Goal: Task Accomplishment & Management: Manage account settings

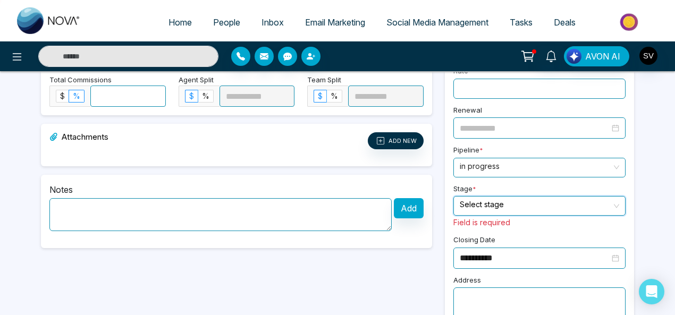
scroll to position [341, 0]
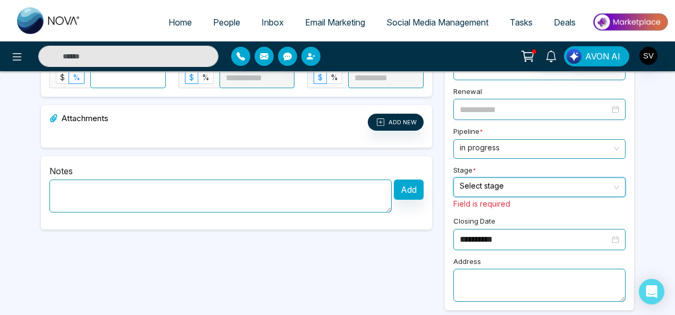
click at [514, 180] on input "search" at bounding box center [536, 186] width 152 height 16
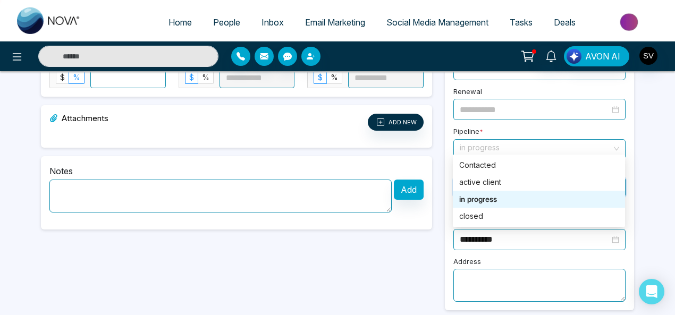
click at [503, 140] on span "in progress" at bounding box center [539, 149] width 159 height 19
click at [488, 198] on div "in progress" at bounding box center [538, 200] width 159 height 12
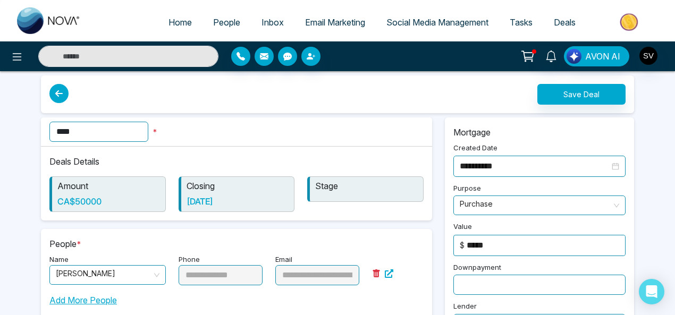
scroll to position [0, 0]
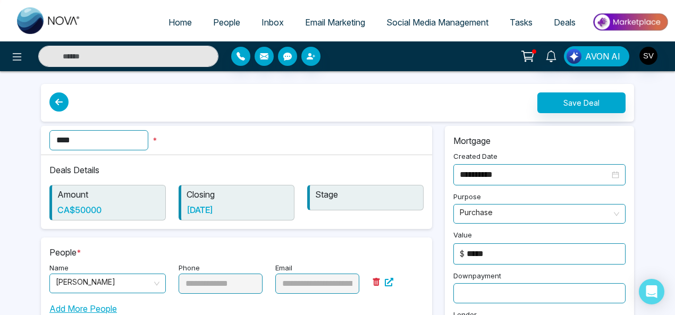
drag, startPoint x: 566, startPoint y: 15, endPoint x: 557, endPoint y: 23, distance: 11.3
click at [566, 16] on link "Deals" at bounding box center [564, 22] width 43 height 20
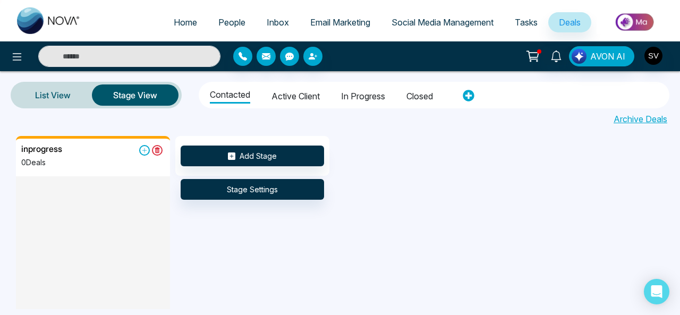
click at [373, 97] on li "in progress" at bounding box center [363, 95] width 44 height 18
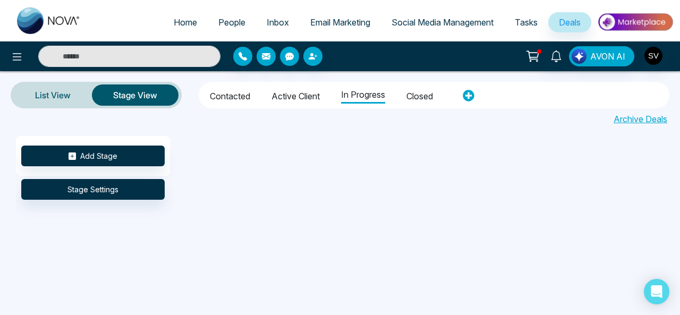
click at [241, 91] on li "Contacted" at bounding box center [230, 95] width 40 height 18
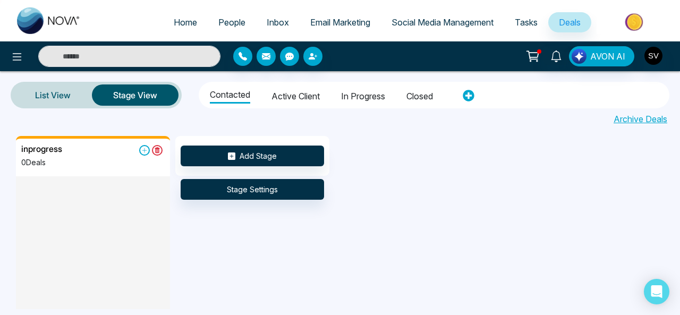
click at [388, 193] on div "inprogress 0 Deals Add Stage Stage Settings" at bounding box center [356, 222] width 680 height 173
click at [16, 57] on icon at bounding box center [17, 57] width 13 height 13
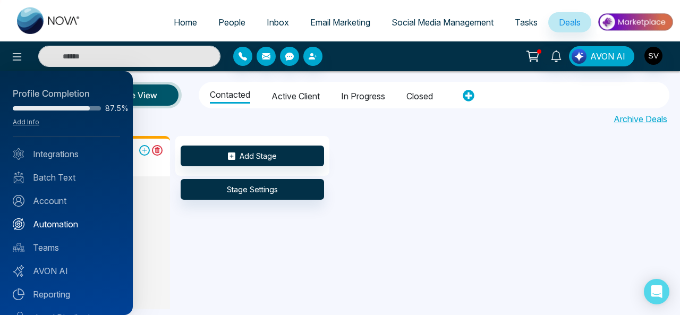
click at [66, 223] on link "Automation" at bounding box center [66, 224] width 107 height 13
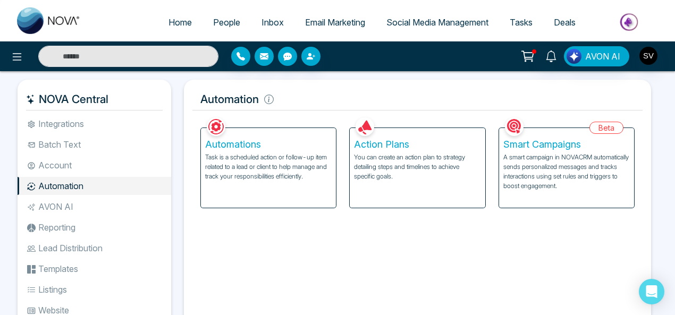
click at [423, 147] on h5 "Action Plans" at bounding box center [417, 145] width 127 height 12
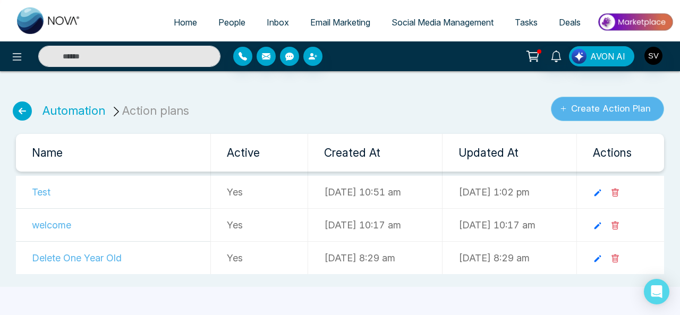
click at [600, 104] on button "Create Action Plan" at bounding box center [607, 109] width 113 height 24
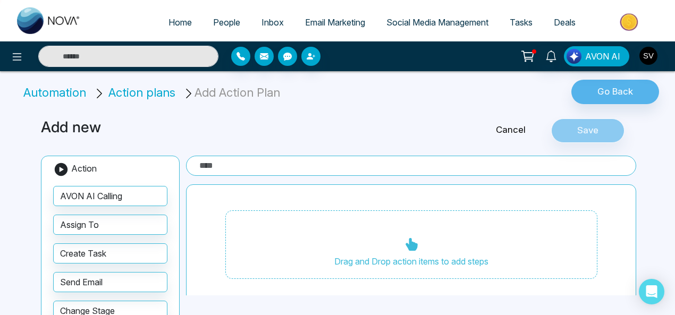
click at [260, 169] on input "text" at bounding box center [411, 166] width 450 height 20
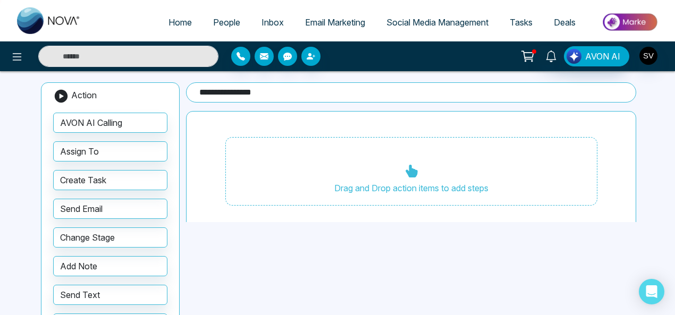
scroll to position [77, 0]
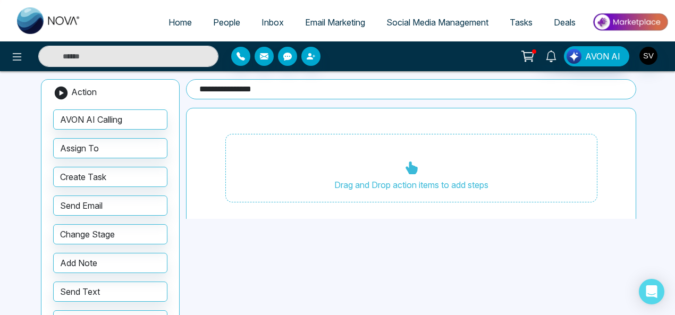
type input "**********"
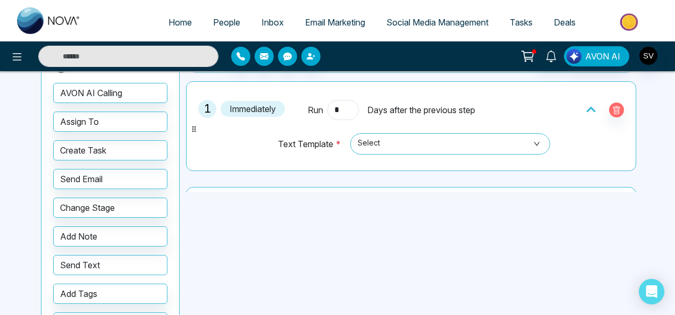
scroll to position [147, 0]
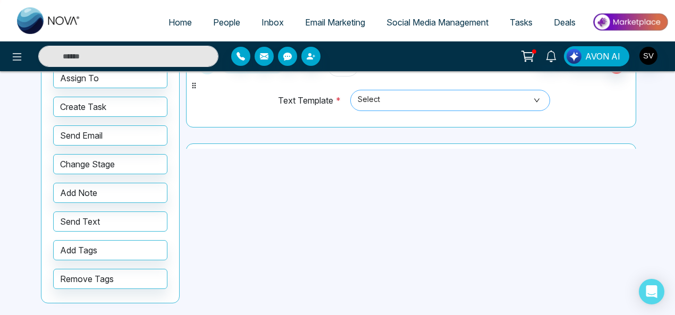
click at [364, 97] on span "Select" at bounding box center [451, 100] width 186 height 18
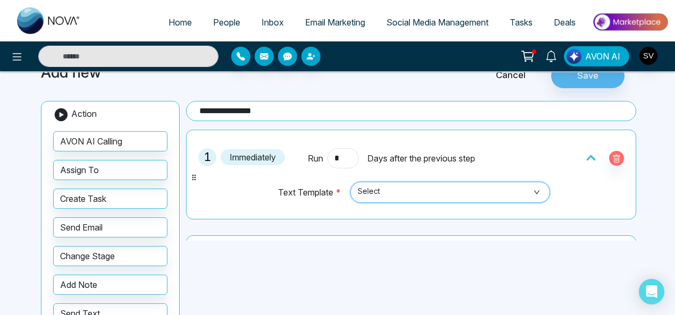
scroll to position [54, 0]
click at [338, 157] on input "*" at bounding box center [342, 159] width 31 height 20
click at [386, 187] on span "Select" at bounding box center [451, 193] width 186 height 18
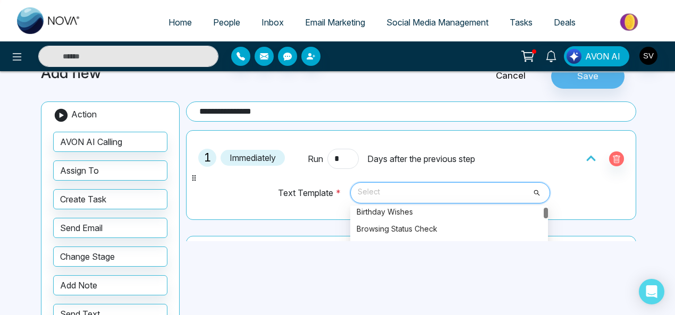
scroll to position [0, 0]
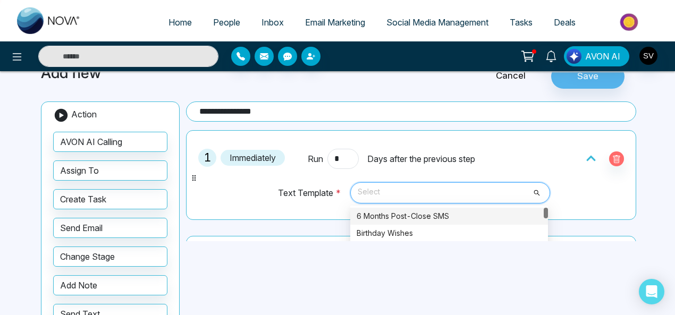
click at [544, 211] on div at bounding box center [546, 213] width 4 height 11
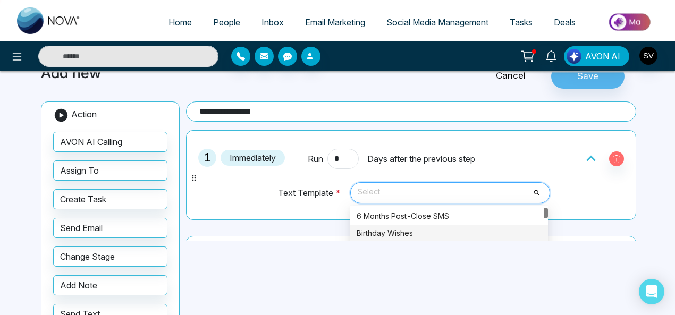
click at [402, 229] on div "Birthday Wishes" at bounding box center [449, 234] width 185 height 12
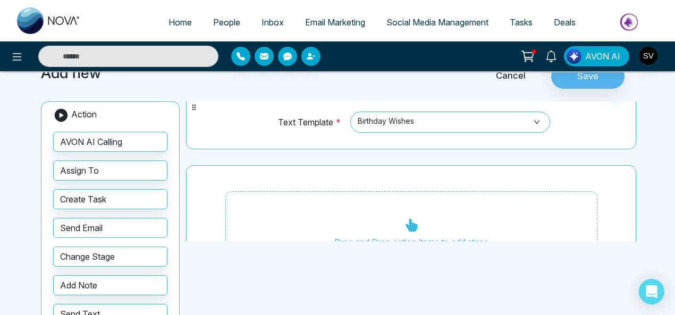
scroll to position [89, 0]
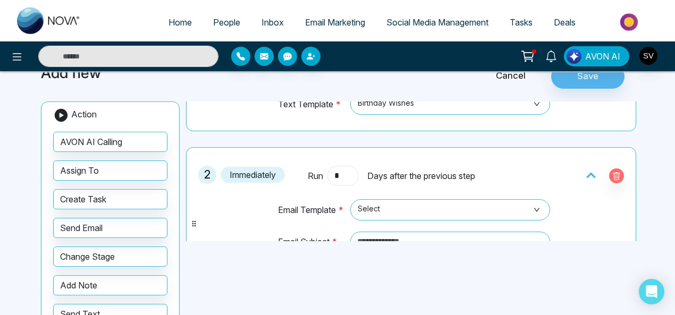
click at [343, 172] on input "*" at bounding box center [342, 176] width 31 height 20
click at [430, 210] on span "Select" at bounding box center [451, 210] width 186 height 18
type input "*"
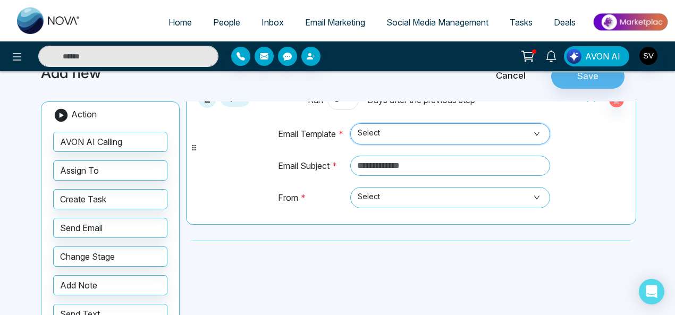
scroll to position [156, 0]
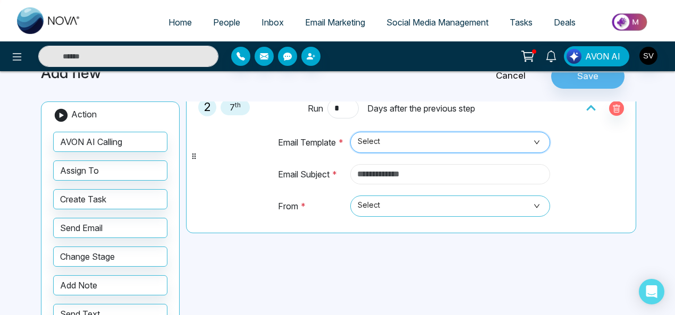
click at [391, 176] on input "text" at bounding box center [450, 174] width 200 height 20
type input "*"
click at [388, 139] on span "Select" at bounding box center [451, 142] width 186 height 18
type input "**********"
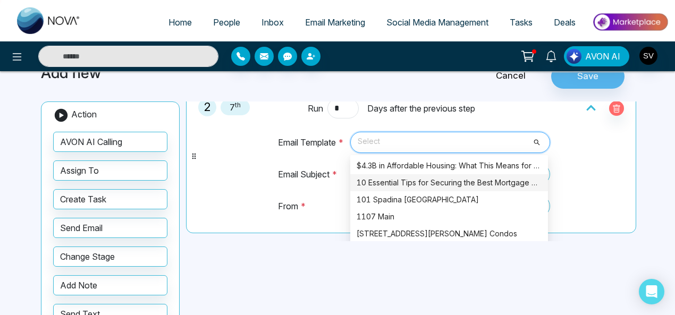
click at [499, 177] on div "10 Essential Tips for Securing the Best Mortgage Rates in [GEOGRAPHIC_DATA]" at bounding box center [449, 183] width 185 height 12
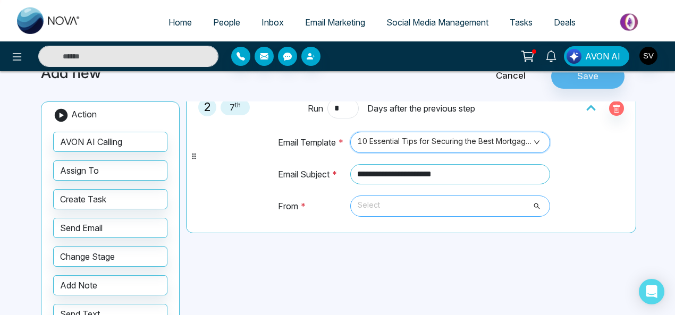
click at [378, 199] on span "Select" at bounding box center [451, 206] width 186 height 18
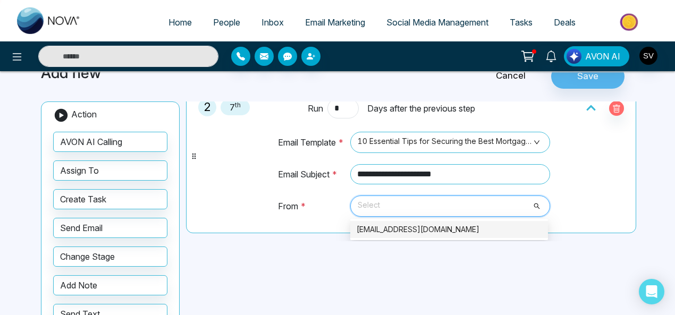
click at [398, 224] on div "[EMAIL_ADDRESS][DOMAIN_NAME]" at bounding box center [449, 230] width 185 height 12
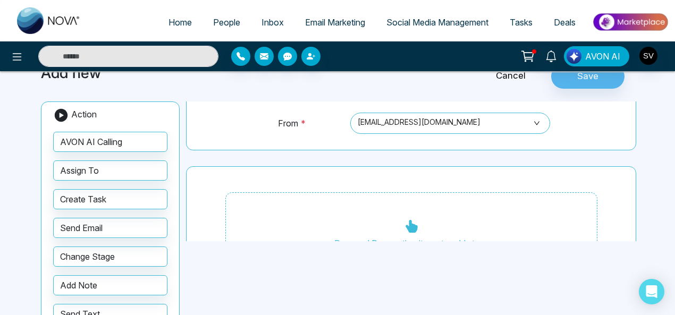
scroll to position [282, 0]
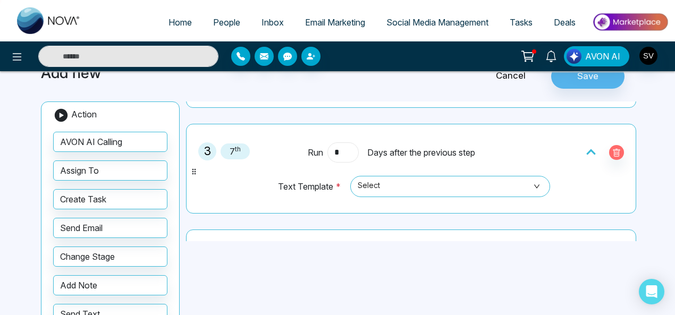
click at [342, 146] on input "*" at bounding box center [342, 152] width 31 height 20
click at [392, 178] on span "Select" at bounding box center [451, 187] width 186 height 18
type input "**"
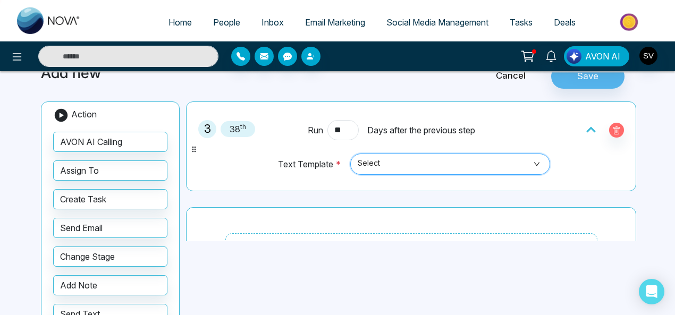
click at [382, 166] on span "Select" at bounding box center [451, 164] width 186 height 18
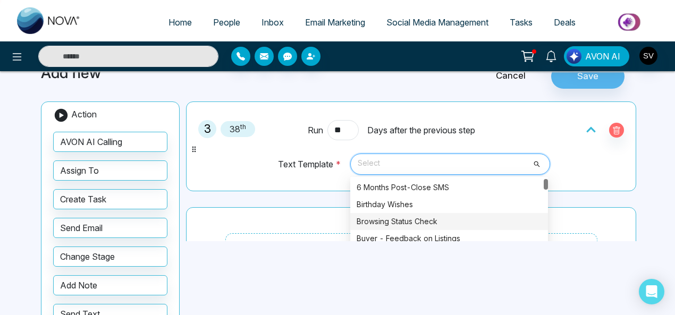
click at [442, 220] on div "Browsing Status Check" at bounding box center [449, 222] width 185 height 12
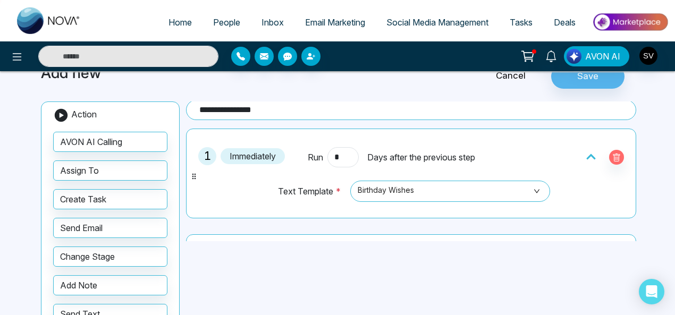
scroll to position [0, 0]
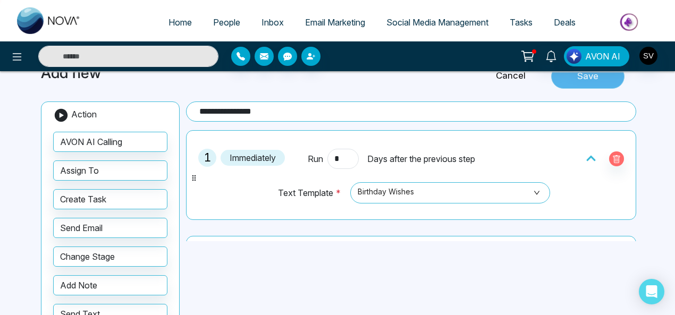
click at [586, 79] on button "Save" at bounding box center [587, 76] width 73 height 24
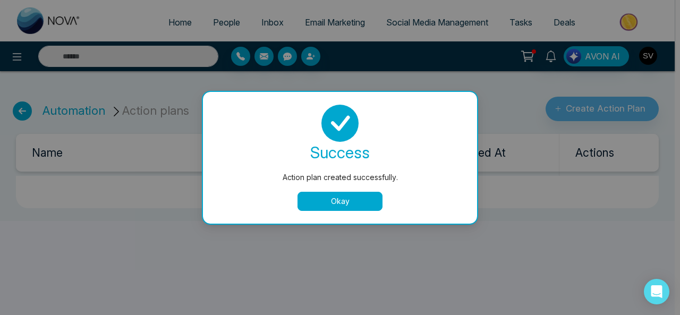
click at [361, 199] on button "Okay" at bounding box center [340, 201] width 85 height 19
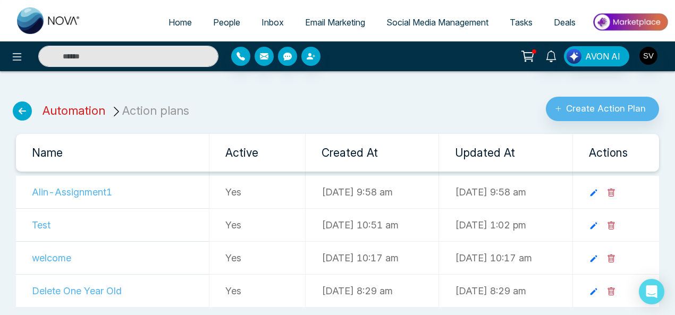
click at [72, 108] on link "Automation" at bounding box center [74, 111] width 63 height 14
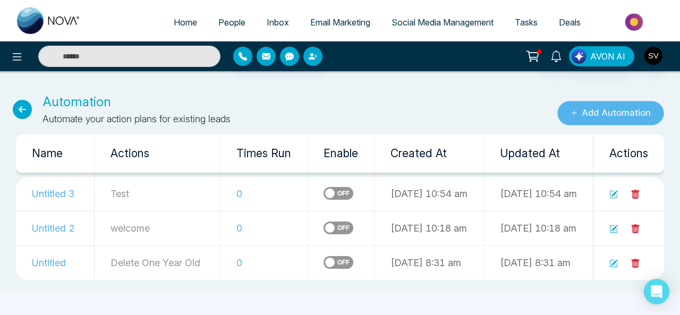
click at [642, 105] on button "Add Automation" at bounding box center [611, 113] width 107 height 24
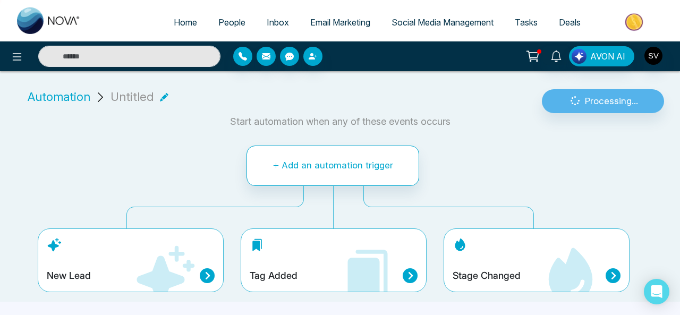
click at [118, 265] on div "New Lead" at bounding box center [131, 261] width 186 height 64
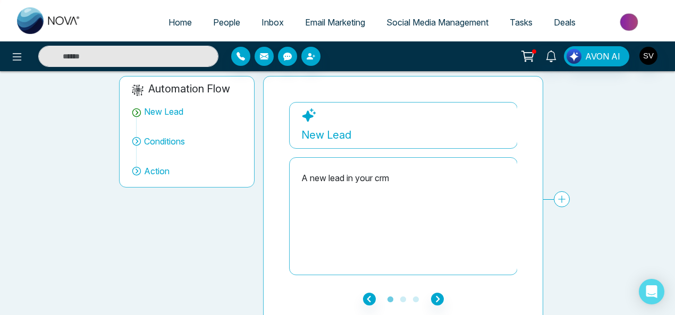
scroll to position [84, 0]
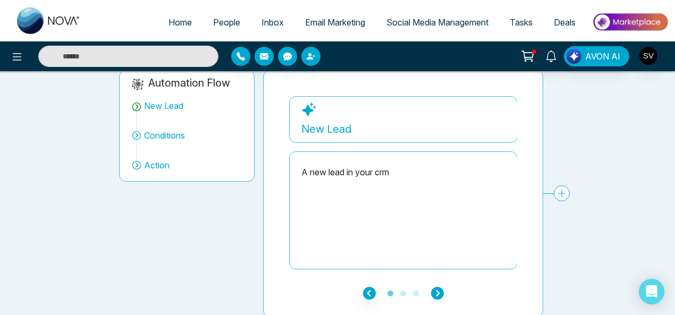
click at [439, 291] on icon "button" at bounding box center [437, 293] width 13 height 13
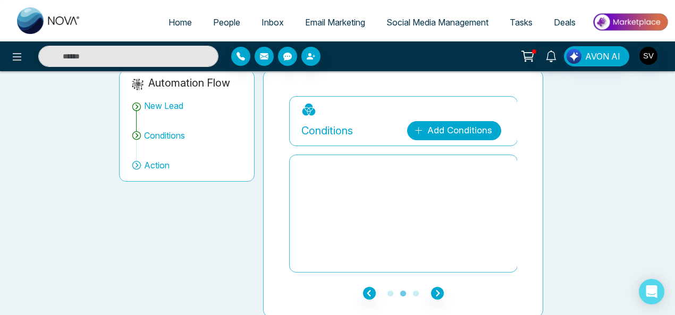
click at [454, 132] on link "Add Conditions" at bounding box center [454, 130] width 94 height 19
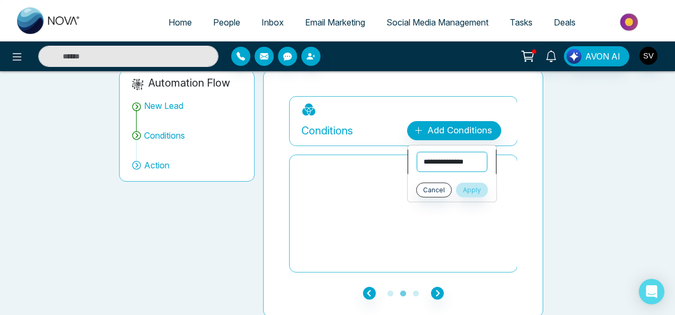
click at [440, 160] on select "**********" at bounding box center [452, 162] width 71 height 20
select select "*****"
click at [417, 152] on select "**********" at bounding box center [452, 162] width 71 height 20
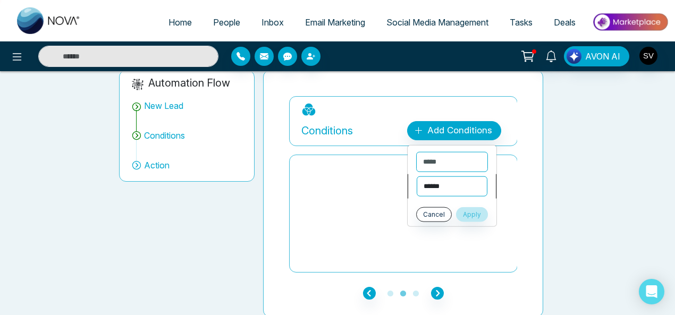
click at [451, 181] on select "**********" at bounding box center [452, 186] width 71 height 20
select select "*******"
click at [417, 176] on select "**********" at bounding box center [452, 186] width 71 height 20
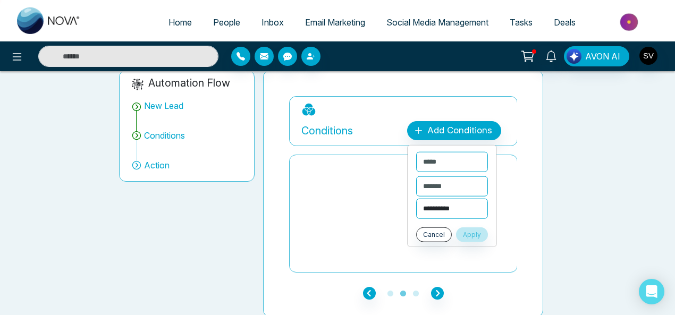
click at [455, 214] on select "**********" at bounding box center [452, 209] width 72 height 20
select select "**********"
click at [416, 199] on select "**********" at bounding box center [452, 209] width 72 height 20
click at [477, 230] on button "Apply" at bounding box center [472, 235] width 32 height 15
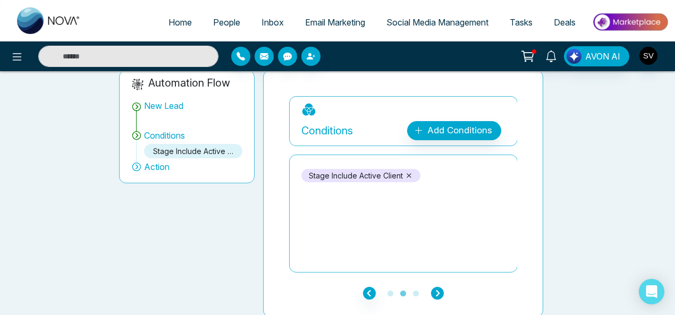
click at [435, 291] on icon "button" at bounding box center [437, 293] width 13 height 13
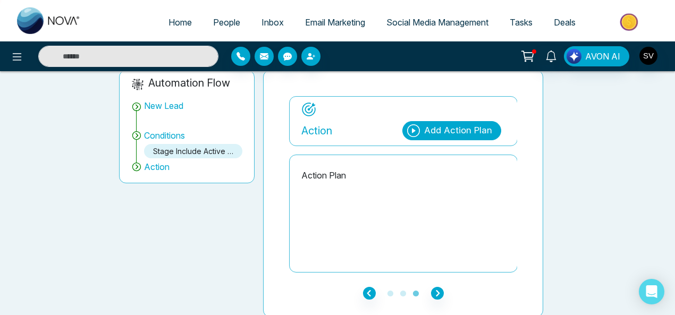
click at [453, 131] on div "Add Action Plan" at bounding box center [458, 131] width 68 height 14
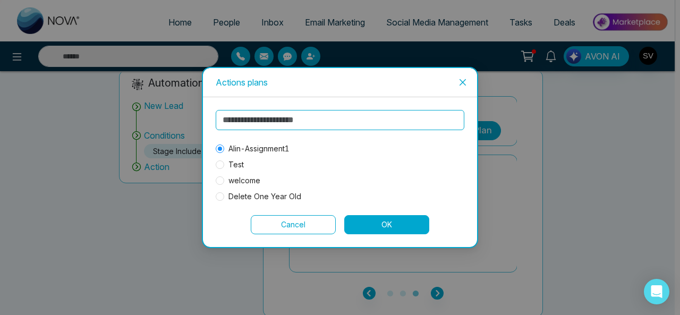
click at [394, 224] on button "OK" at bounding box center [386, 224] width 85 height 19
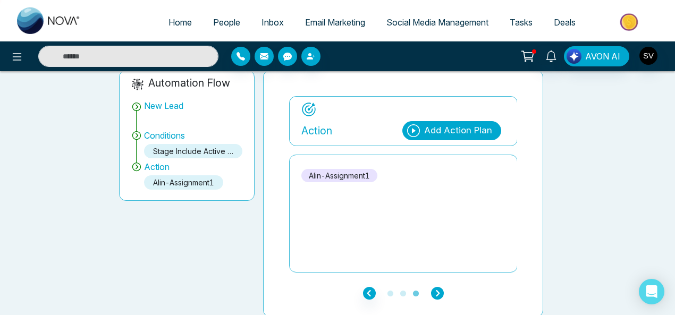
click at [438, 289] on icon "button" at bounding box center [437, 293] width 13 height 13
click at [440, 288] on icon "button" at bounding box center [437, 293] width 13 height 13
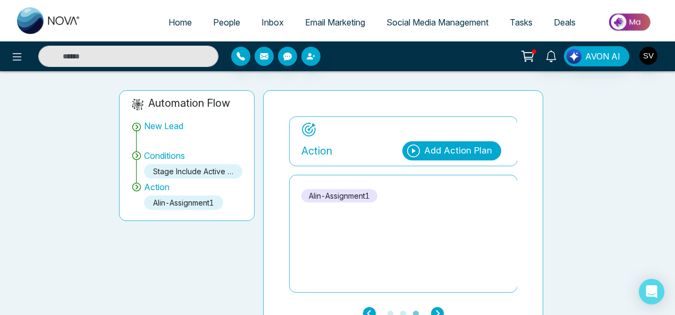
scroll to position [0, 0]
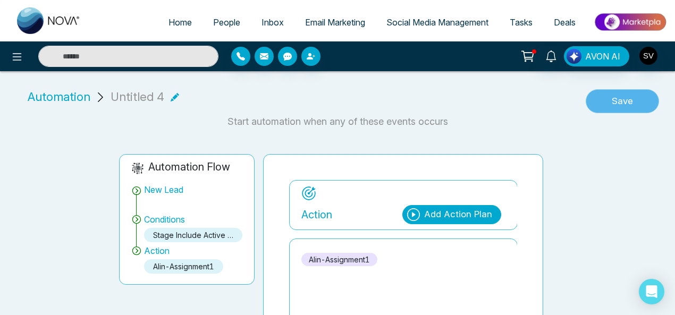
click at [625, 104] on button "Save" at bounding box center [622, 101] width 73 height 24
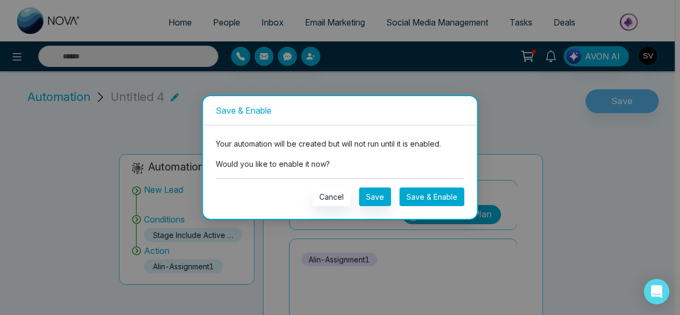
drag, startPoint x: 445, startPoint y: 194, endPoint x: 438, endPoint y: 191, distance: 8.1
click at [446, 193] on button "Save & Enable" at bounding box center [432, 197] width 65 height 19
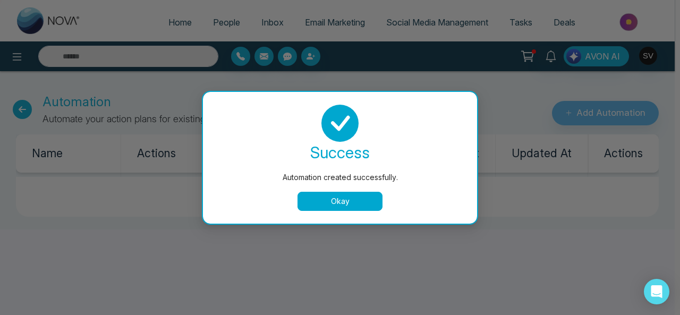
click at [354, 203] on button "Okay" at bounding box center [340, 201] width 85 height 19
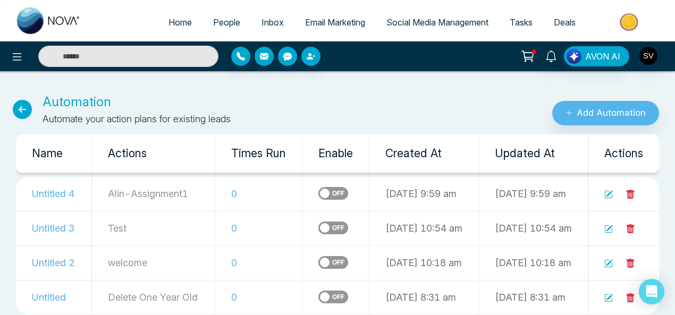
drag, startPoint x: 22, startPoint y: 107, endPoint x: 141, endPoint y: 107, distance: 118.6
click at [23, 107] on icon at bounding box center [22, 109] width 19 height 19
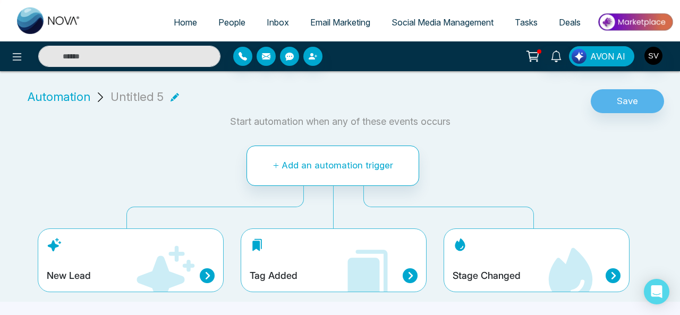
click at [62, 94] on span "Automation" at bounding box center [59, 97] width 63 height 18
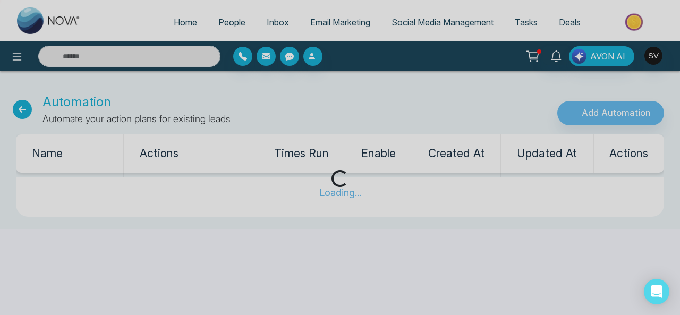
click at [20, 55] on div "Loading..." at bounding box center [340, 157] width 680 height 315
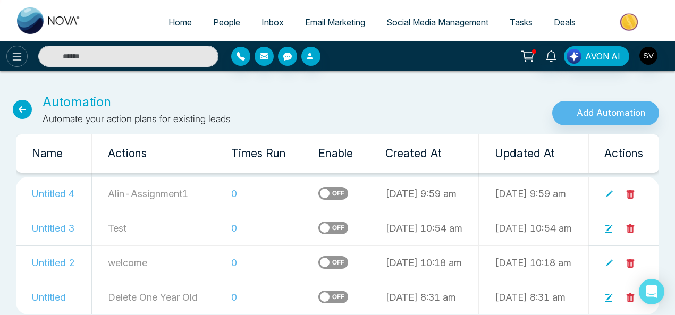
click at [18, 54] on icon at bounding box center [17, 56] width 9 height 7
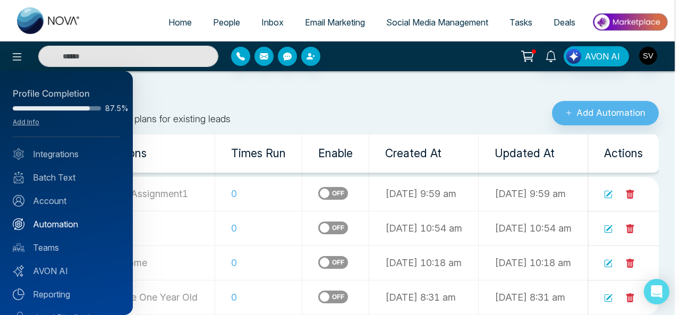
click at [77, 221] on link "Automation" at bounding box center [66, 224] width 107 height 13
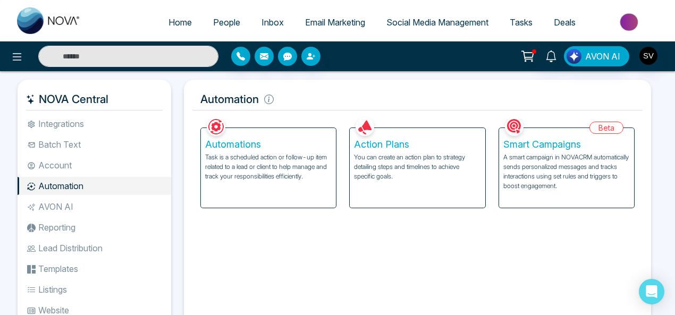
click at [383, 160] on p "You can create an action plan to strategy detailing steps and timelines to achi…" at bounding box center [417, 167] width 127 height 29
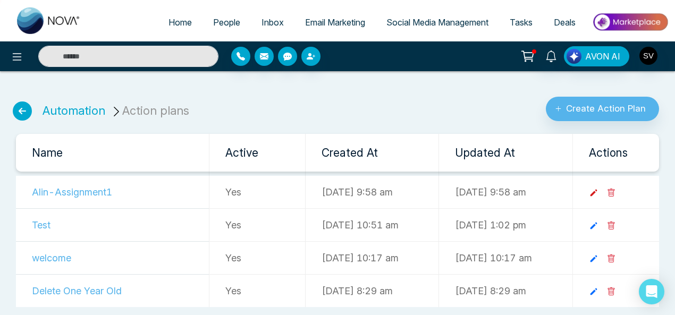
click at [597, 191] on icon at bounding box center [593, 193] width 7 height 7
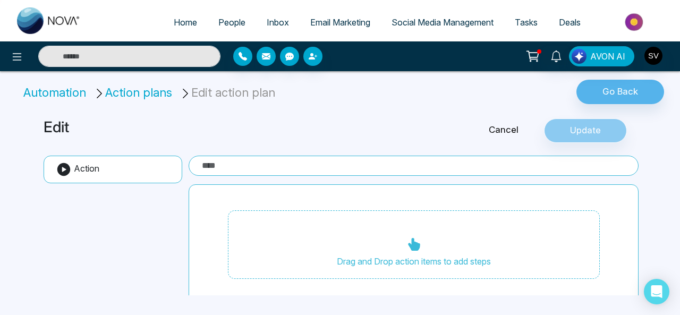
type input "**********"
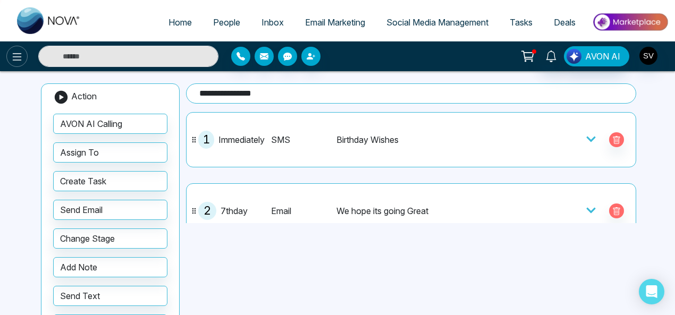
click at [16, 58] on icon at bounding box center [17, 57] width 13 height 13
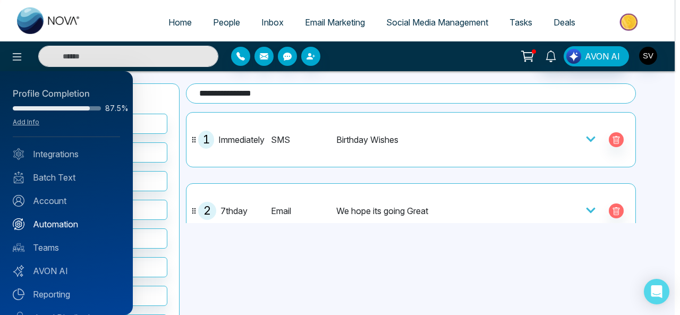
click at [60, 226] on link "Automation" at bounding box center [66, 224] width 107 height 13
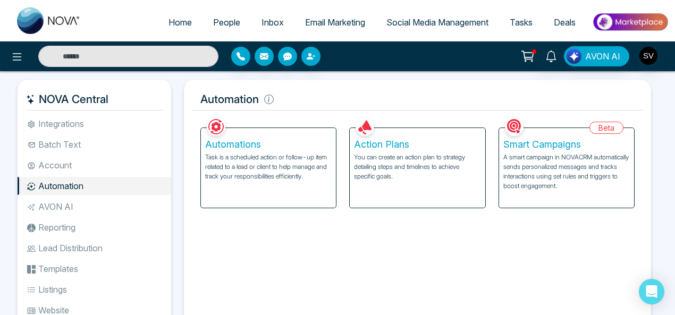
click at [280, 161] on p "Task is a scheduled action or follow-up item related to a lead or client to hel…" at bounding box center [268, 167] width 127 height 29
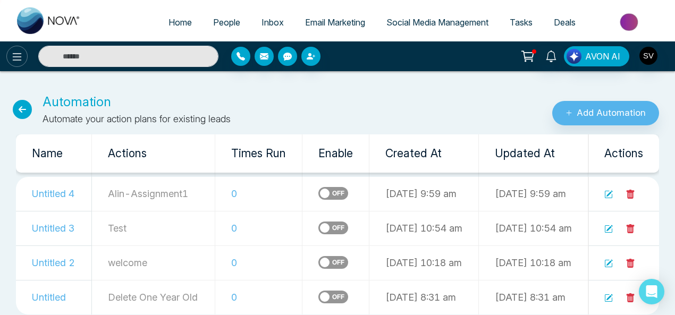
click at [19, 55] on icon at bounding box center [17, 57] width 13 height 13
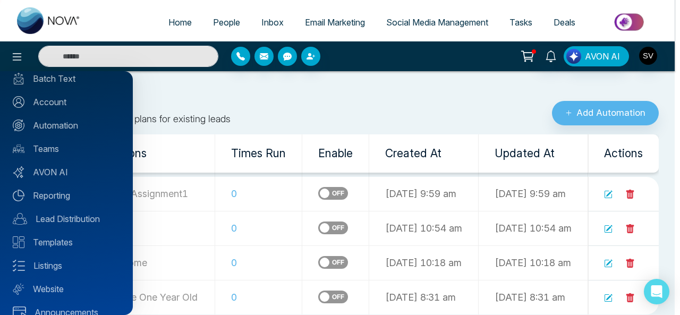
scroll to position [103, 0]
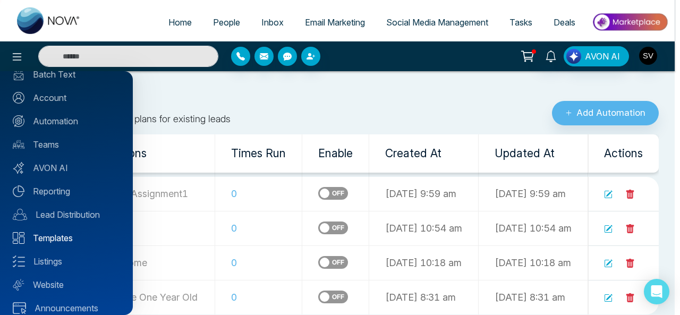
click at [70, 237] on link "Templates" at bounding box center [66, 238] width 107 height 13
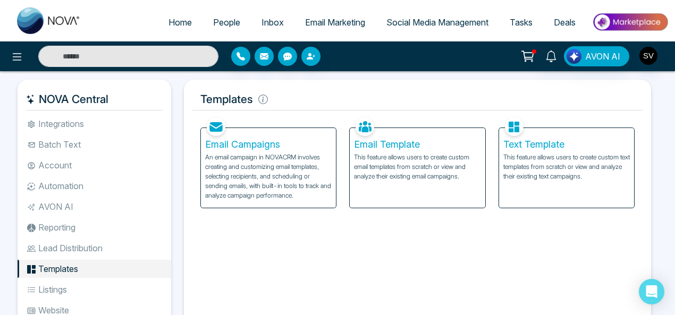
click at [590, 163] on p "This feature allows users to create custom text templates from scratch or view …" at bounding box center [566, 167] width 127 height 29
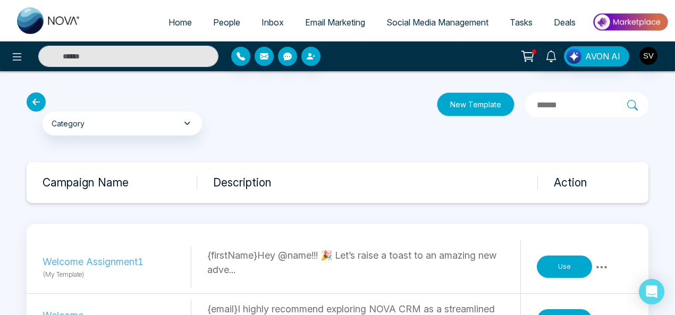
click at [437, 103] on button "New Template" at bounding box center [476, 105] width 78 height 24
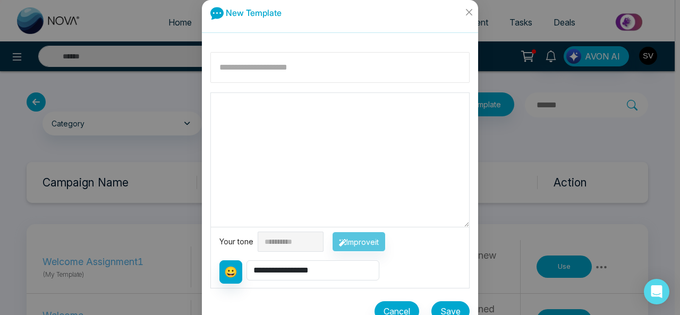
click at [285, 66] on input at bounding box center [340, 67] width 259 height 31
type input "**********"
click at [234, 110] on textarea at bounding box center [340, 160] width 258 height 134
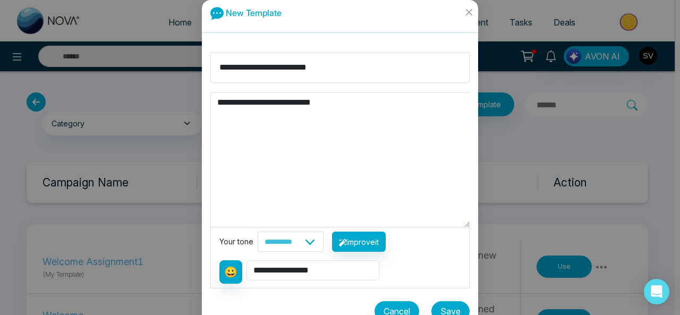
type textarea "**********"
click at [292, 242] on select "**********" at bounding box center [291, 242] width 66 height 20
select select "**********"
click at [258, 232] on select "**********" at bounding box center [291, 242] width 66 height 20
click at [368, 238] on button "Improve it" at bounding box center [359, 242] width 54 height 20
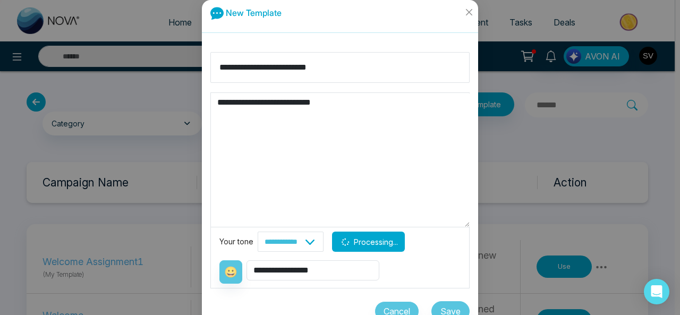
type textarea "**********"
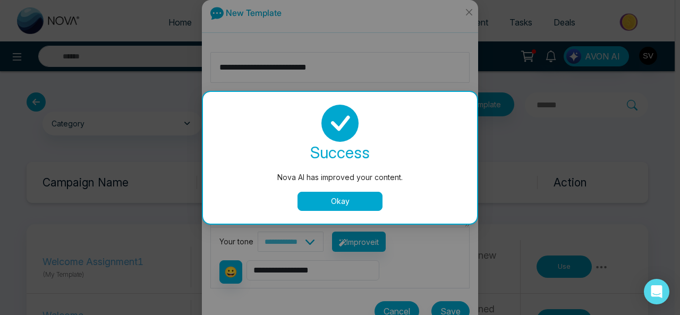
click at [355, 206] on button "Okay" at bounding box center [340, 201] width 85 height 19
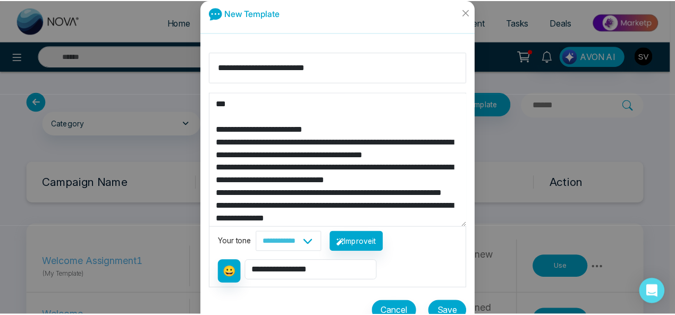
scroll to position [179, 0]
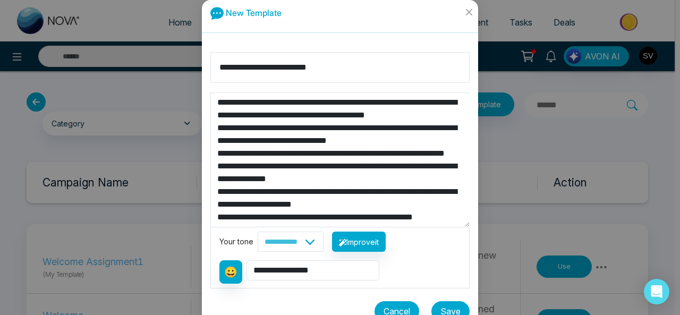
click at [442, 308] on button "Save" at bounding box center [451, 311] width 38 height 20
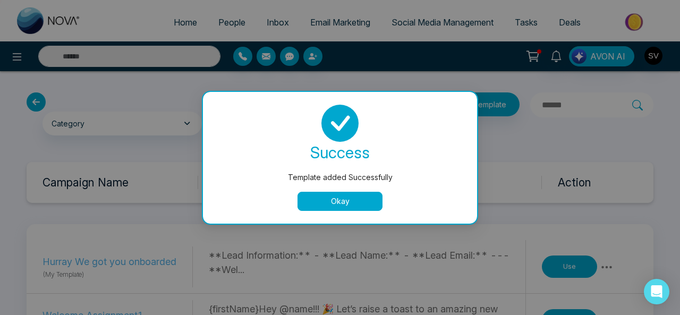
click at [335, 203] on button "Okay" at bounding box center [340, 201] width 85 height 19
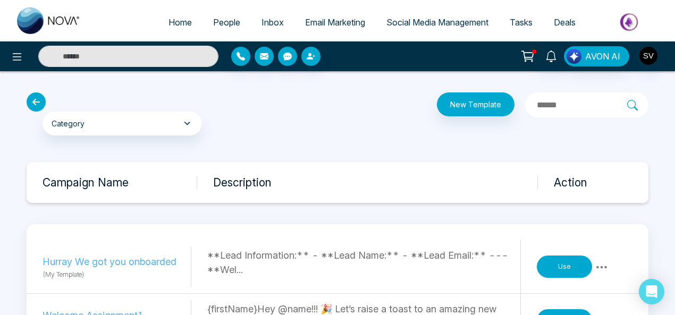
click at [39, 100] on icon at bounding box center [36, 102] width 19 height 19
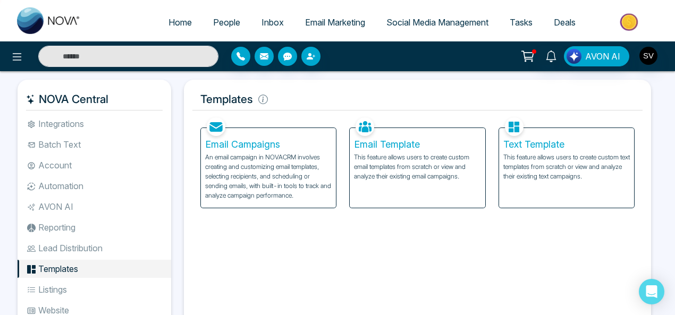
click at [447, 166] on p "This feature allows users to create custom email templates from scratch or view…" at bounding box center [417, 167] width 127 height 29
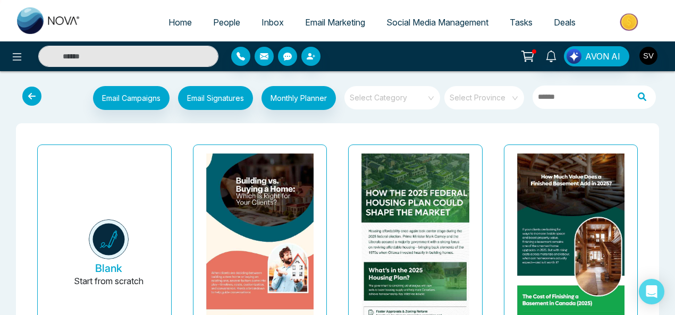
click at [128, 203] on button "Blank Start from scratch" at bounding box center [109, 254] width 108 height 201
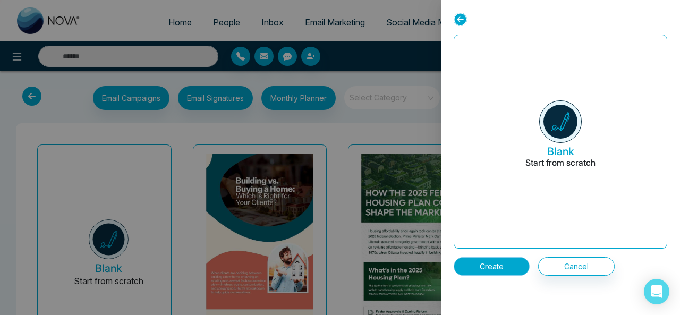
click at [498, 263] on button "Create" at bounding box center [492, 266] width 76 height 19
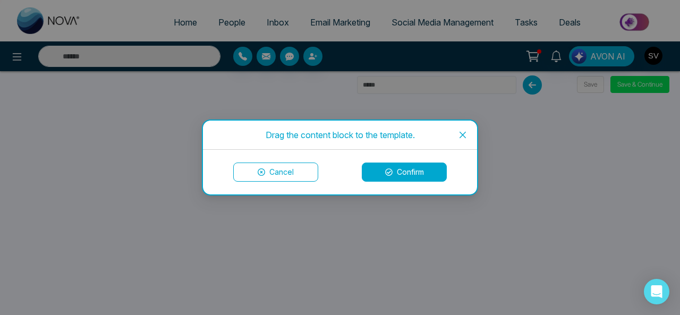
click at [387, 174] on icon at bounding box center [388, 172] width 7 height 7
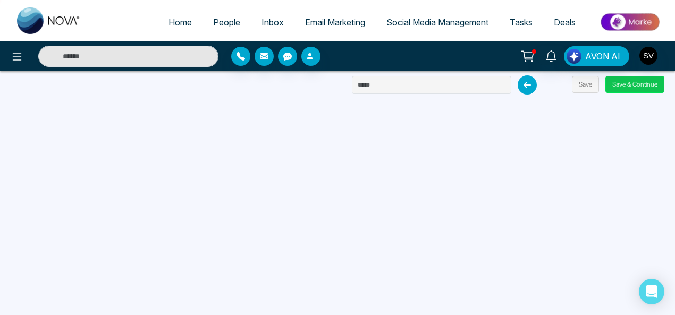
click at [651, 81] on button "Save & Continue" at bounding box center [635, 84] width 59 height 17
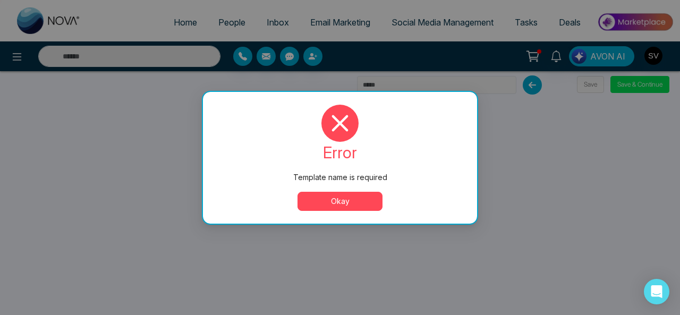
click at [349, 200] on button "Okay" at bounding box center [340, 201] width 85 height 19
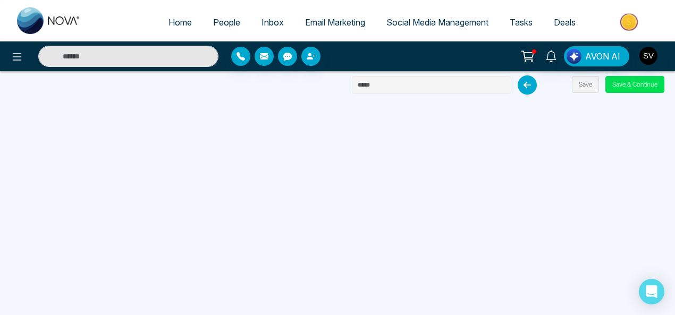
click at [452, 86] on input "text" at bounding box center [431, 85] width 159 height 18
click at [400, 87] on input "text" at bounding box center [431, 85] width 159 height 18
type input "*****"
click at [641, 85] on button "Save & Continue" at bounding box center [635, 84] width 59 height 17
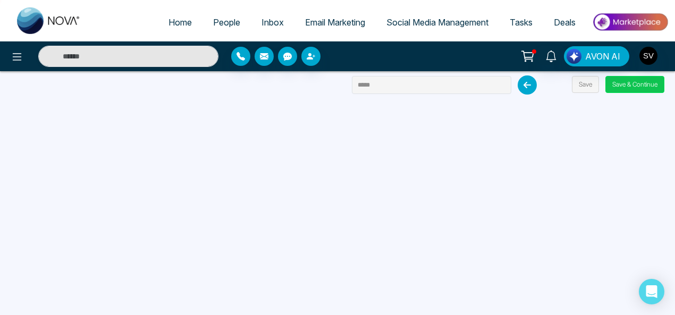
click at [618, 83] on button "Save & Continue" at bounding box center [635, 84] width 59 height 17
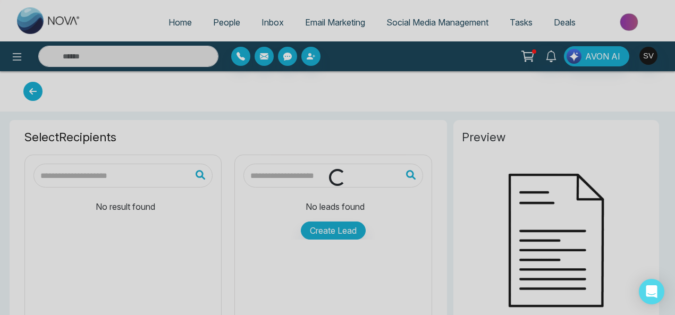
type input "*****"
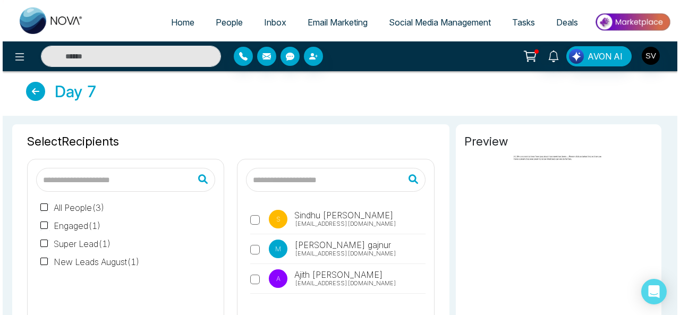
scroll to position [73, 0]
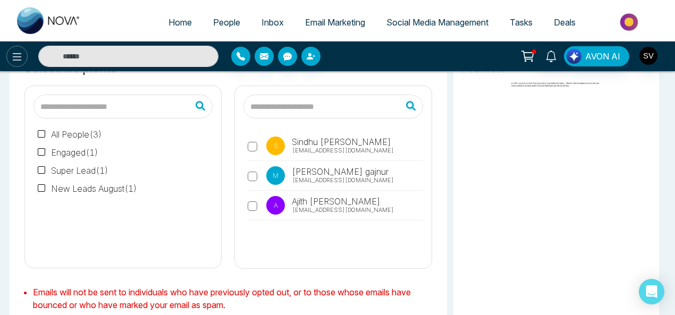
click at [15, 53] on icon at bounding box center [17, 57] width 13 height 13
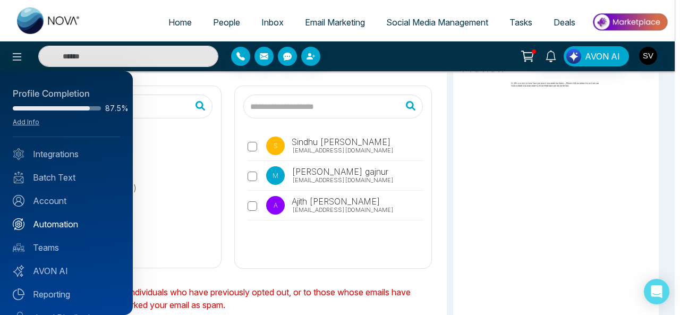
click at [67, 226] on link "Automation" at bounding box center [66, 224] width 107 height 13
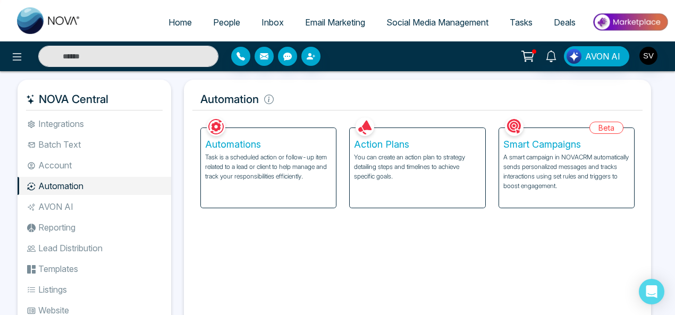
click at [448, 171] on p "You can create an action plan to strategy detailing steps and timelines to achi…" at bounding box center [417, 167] width 127 height 29
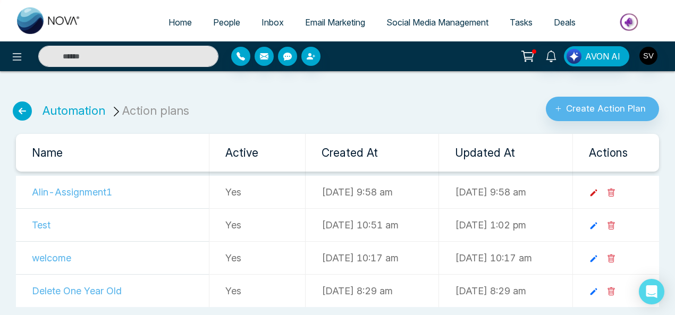
click at [599, 191] on icon at bounding box center [594, 193] width 10 height 10
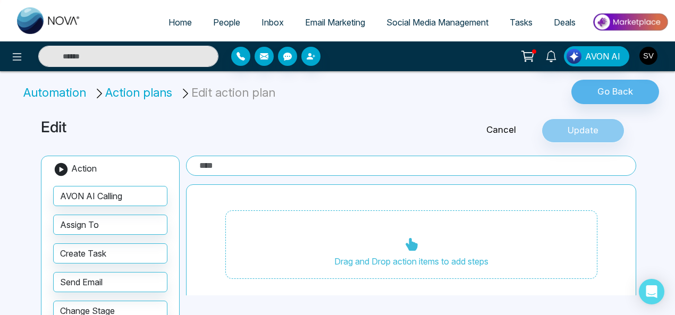
type input "**********"
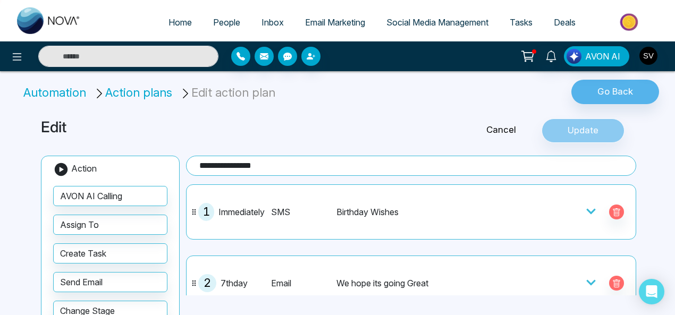
click at [590, 208] on icon at bounding box center [591, 211] width 11 height 11
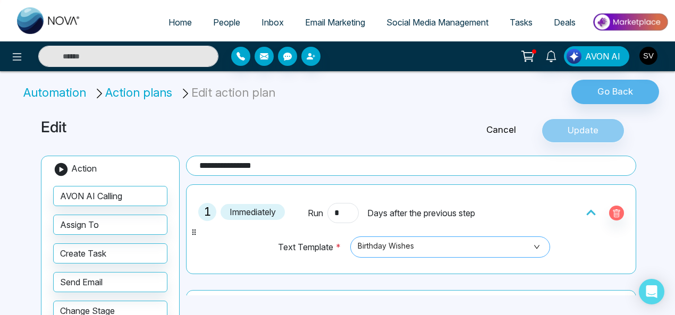
click at [422, 245] on span "Birthday Wishes" at bounding box center [451, 247] width 186 height 18
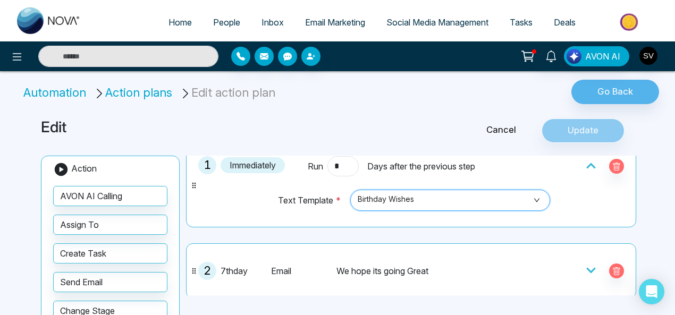
scroll to position [51, 0]
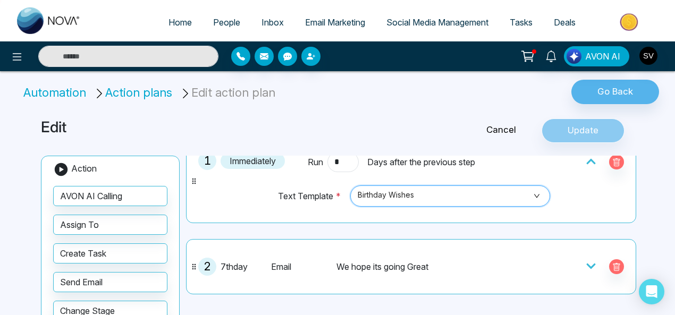
click at [531, 192] on span "Birthday Wishes" at bounding box center [451, 196] width 186 height 18
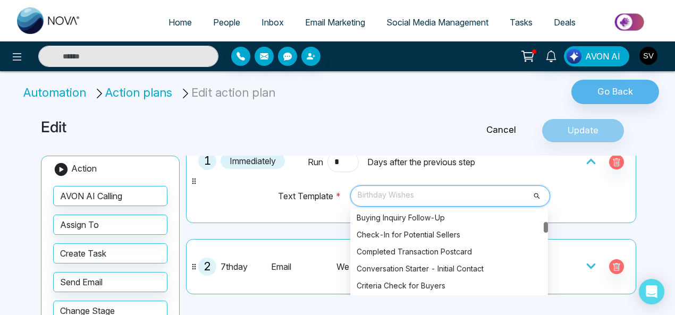
scroll to position [255, 0]
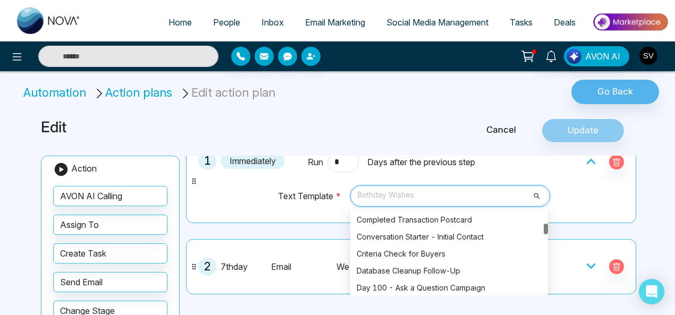
drag, startPoint x: 545, startPoint y: 214, endPoint x: 548, endPoint y: 226, distance: 12.9
click at [548, 226] on div "1 Immediately Run * Days after the previous step Text Template * Birthday Wishe…" at bounding box center [411, 317] width 450 height 369
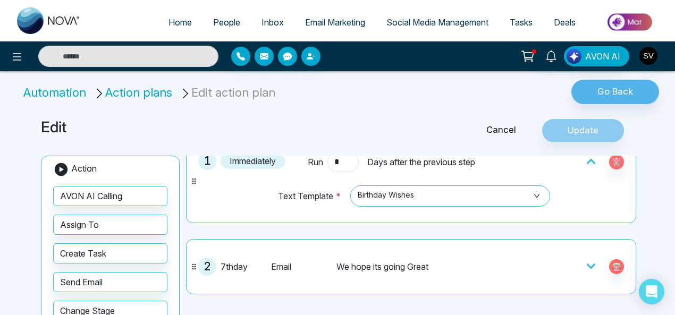
click at [419, 111] on div "**********" at bounding box center [338, 286] width 606 height 360
click at [531, 195] on span "Birthday Wishes" at bounding box center [451, 196] width 186 height 18
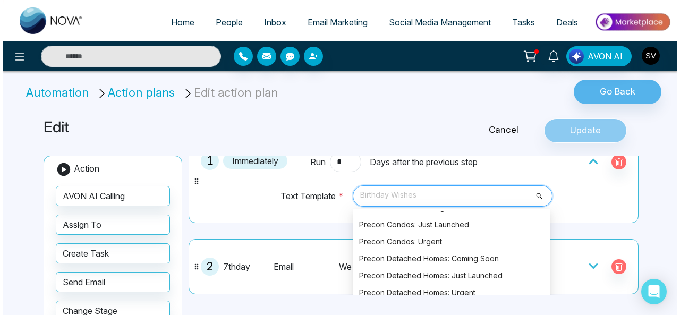
scroll to position [1744, 0]
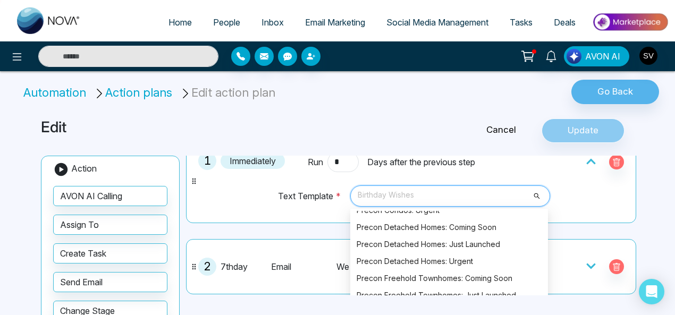
drag, startPoint x: 542, startPoint y: 216, endPoint x: 550, endPoint y: 303, distance: 87.1
click at [550, 303] on div "**********" at bounding box center [338, 286] width 606 height 360
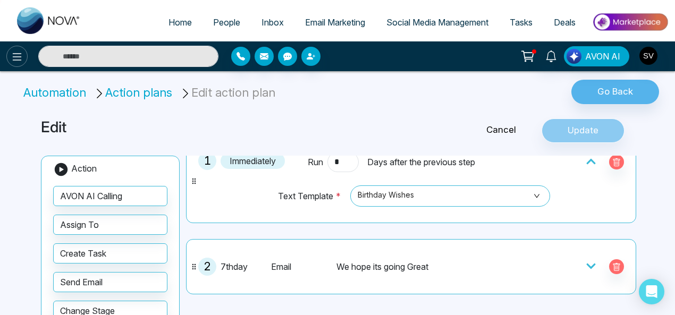
click at [14, 48] on button at bounding box center [16, 56] width 21 height 21
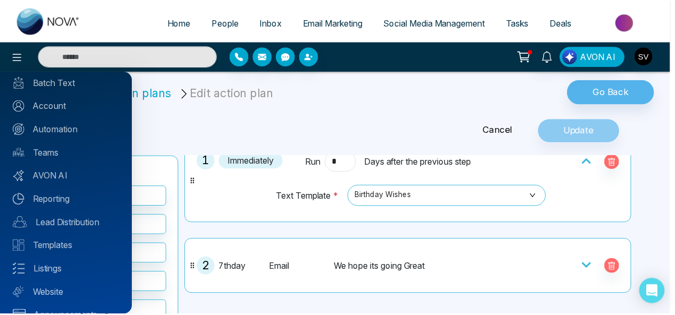
scroll to position [102, 0]
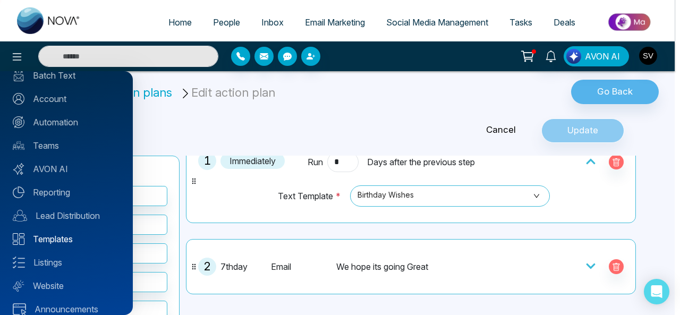
click at [45, 234] on link "Templates" at bounding box center [66, 239] width 107 height 13
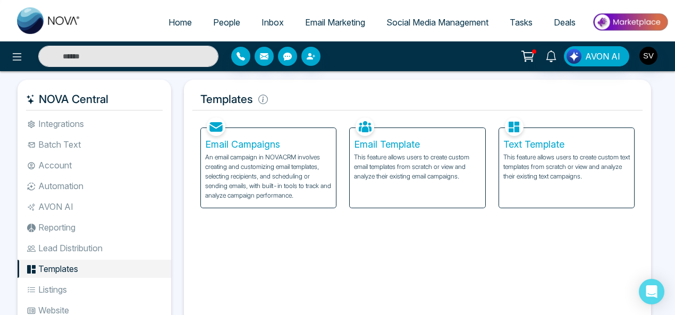
click at [575, 151] on div "Text Template This feature allows users to create custom text templates from sc…" at bounding box center [566, 168] width 135 height 80
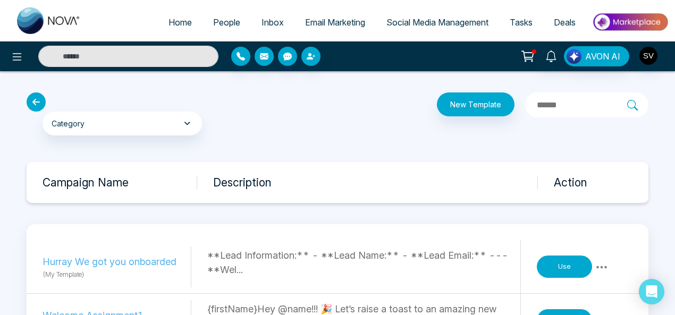
click at [34, 105] on icon at bounding box center [36, 102] width 19 height 19
click at [20, 54] on icon at bounding box center [17, 57] width 13 height 13
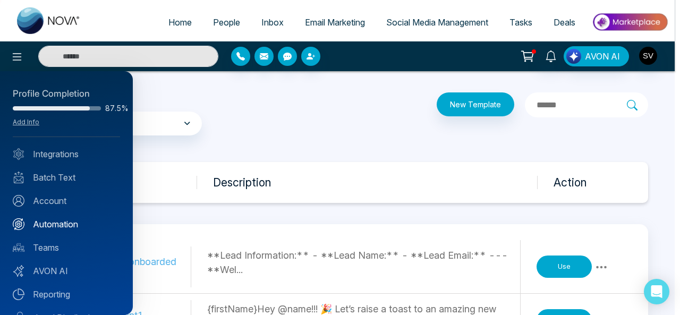
click at [72, 225] on link "Automation" at bounding box center [66, 224] width 107 height 13
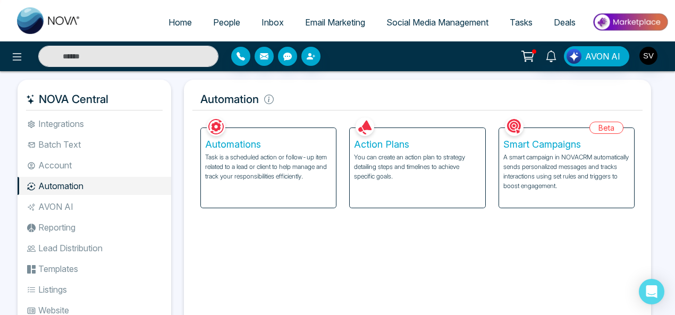
click at [417, 180] on p "You can create an action plan to strategy detailing steps and timelines to achi…" at bounding box center [417, 167] width 127 height 29
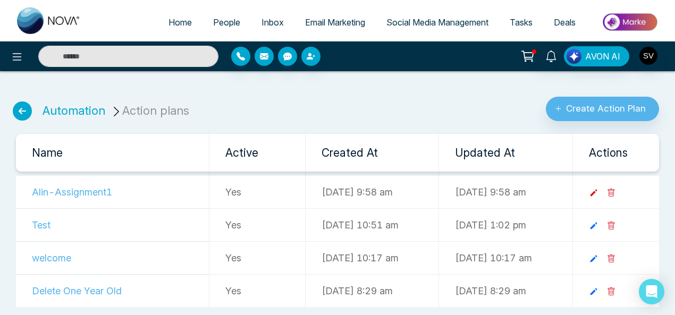
click at [597, 192] on icon at bounding box center [593, 193] width 7 height 7
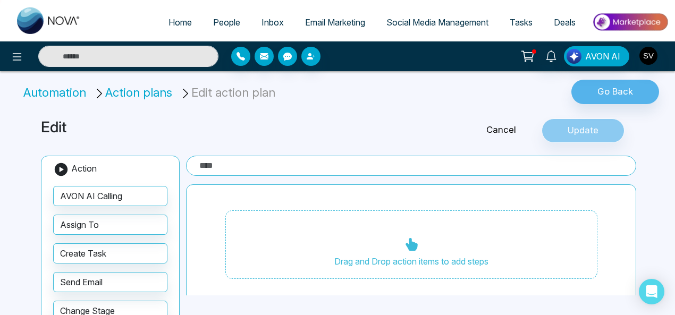
type input "**********"
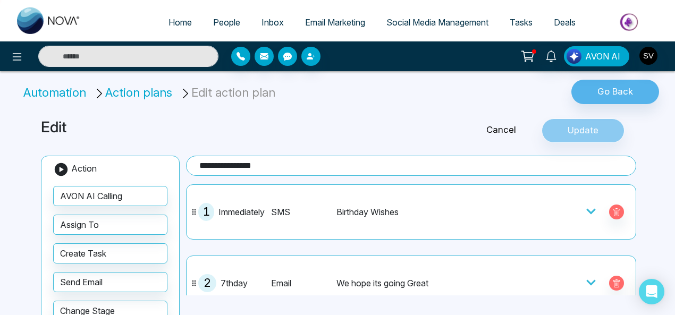
click at [587, 208] on icon at bounding box center [591, 211] width 11 height 11
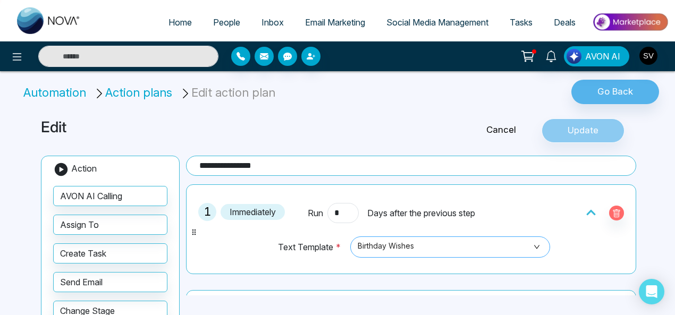
click at [413, 241] on span "Birthday Wishes" at bounding box center [451, 247] width 186 height 18
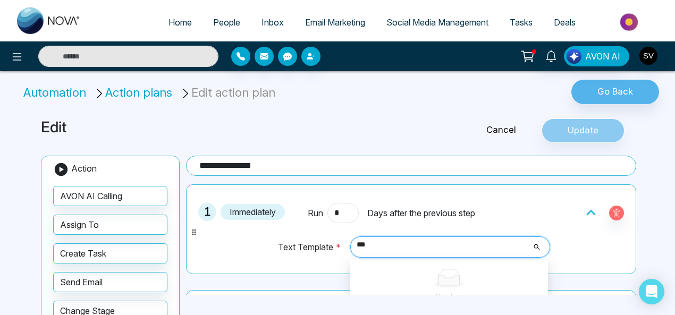
type input "****"
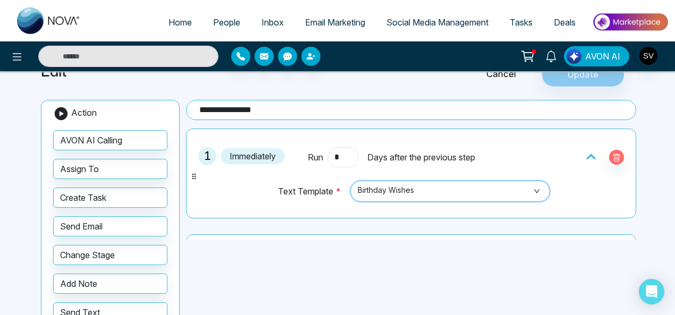
scroll to position [100, 0]
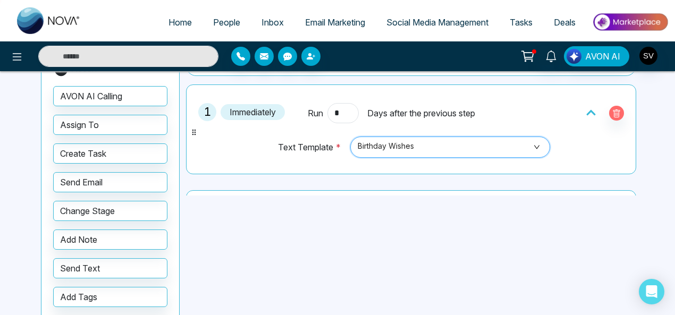
click at [441, 145] on span "Birthday Wishes" at bounding box center [451, 147] width 186 height 18
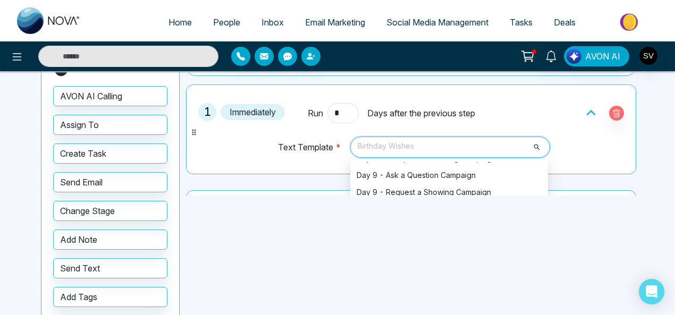
drag, startPoint x: 543, startPoint y: 168, endPoint x: 486, endPoint y: 182, distance: 58.7
click at [541, 208] on div "**********" at bounding box center [338, 186] width 606 height 360
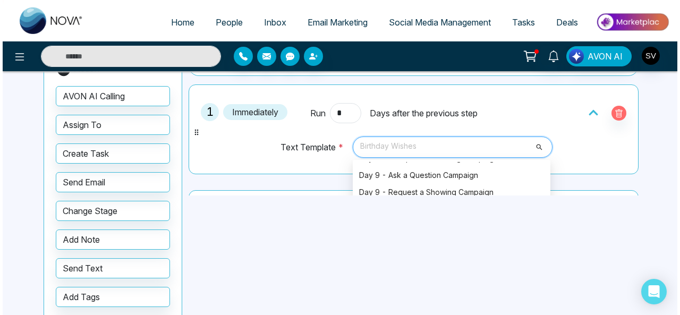
scroll to position [805, 0]
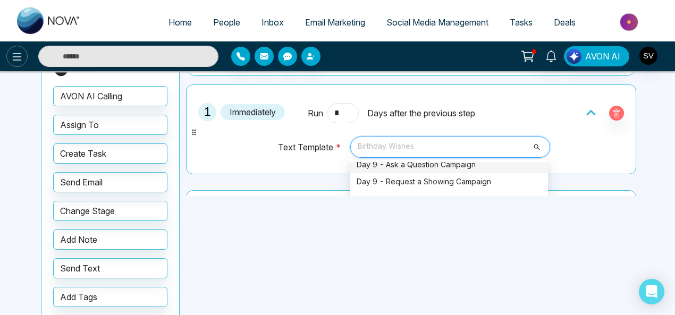
click at [15, 47] on button at bounding box center [16, 56] width 21 height 21
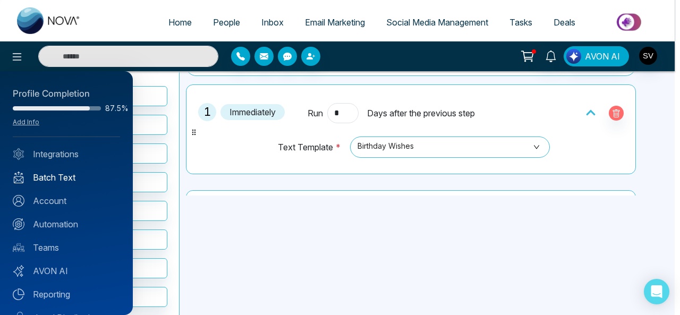
click at [52, 177] on link "Batch Text" at bounding box center [66, 177] width 107 height 13
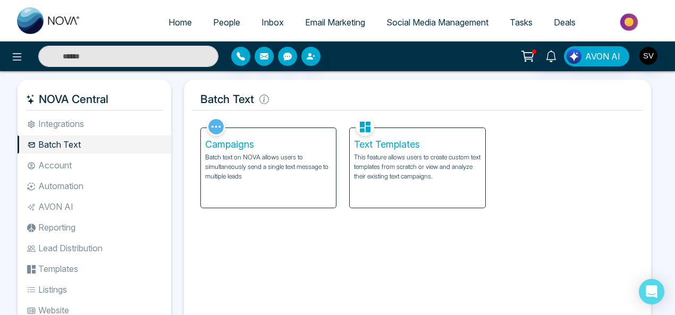
click at [426, 162] on p "This feature allows users to create custom text templates from scratch or view …" at bounding box center [417, 167] width 127 height 29
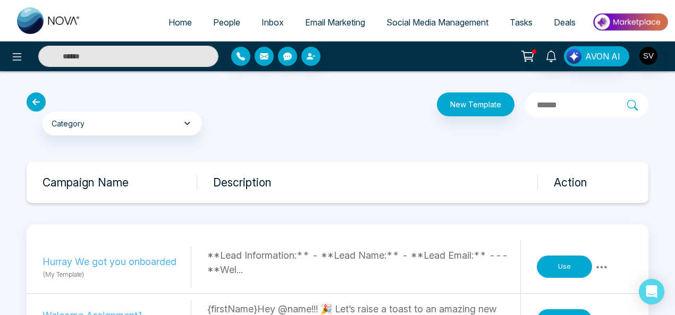
click at [32, 104] on icon at bounding box center [36, 102] width 19 height 19
click at [33, 104] on icon at bounding box center [36, 102] width 19 height 19
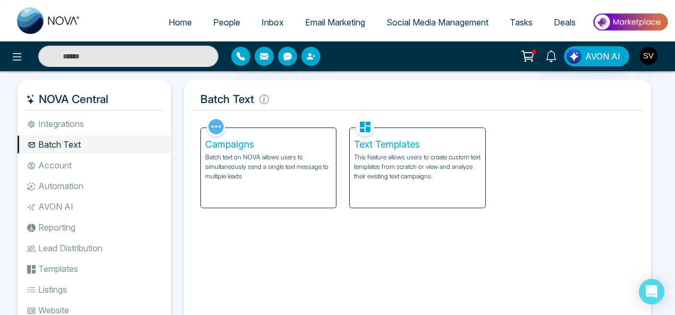
click at [260, 157] on p "Batch text on NOVA allows users to simultaneously send a single text message to…" at bounding box center [268, 167] width 127 height 29
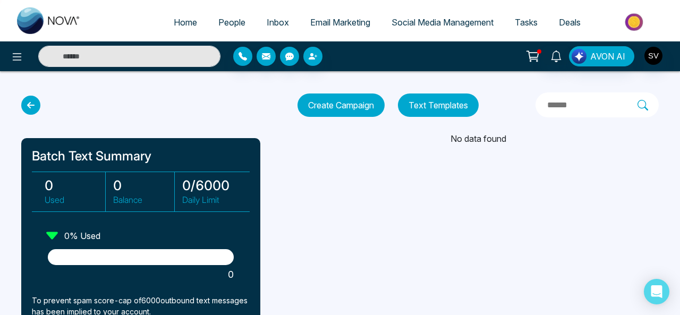
click at [355, 104] on button "Create Campaign" at bounding box center [341, 105] width 87 height 23
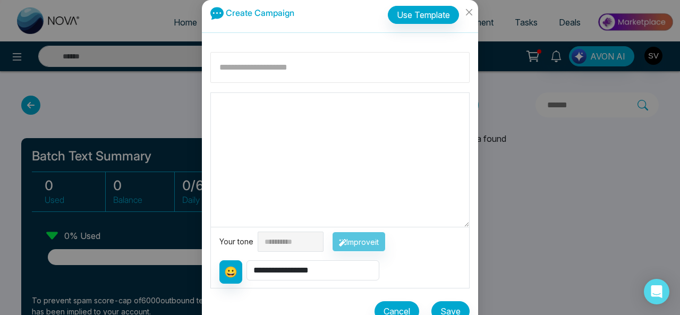
click at [262, 63] on input at bounding box center [340, 67] width 259 height 31
type input "**********"
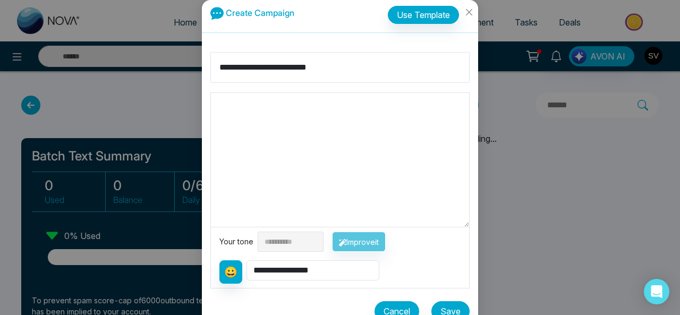
click at [250, 124] on textarea at bounding box center [340, 160] width 258 height 134
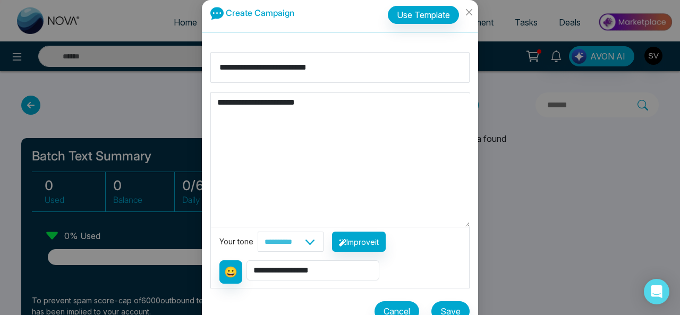
type textarea "**********"
click at [278, 239] on select "**********" at bounding box center [291, 242] width 66 height 20
select select "**********"
click at [258, 232] on select "**********" at bounding box center [291, 242] width 66 height 20
click at [376, 243] on button "Improve it" at bounding box center [359, 242] width 54 height 20
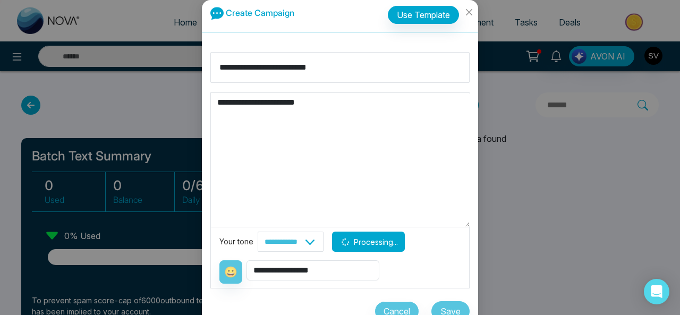
type textarea "**********"
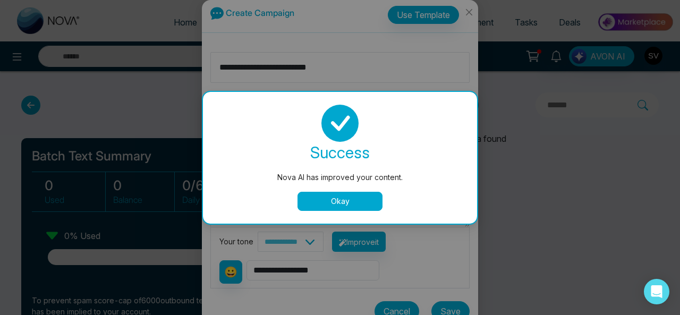
click at [370, 203] on button "Okay" at bounding box center [340, 201] width 85 height 19
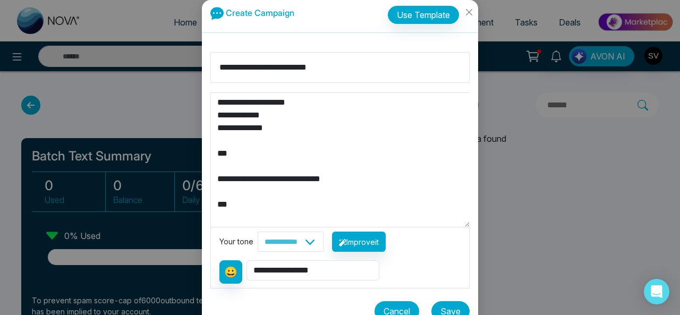
drag, startPoint x: 449, startPoint y: 307, endPoint x: 455, endPoint y: 211, distance: 95.9
click at [449, 305] on button "Save" at bounding box center [451, 311] width 38 height 20
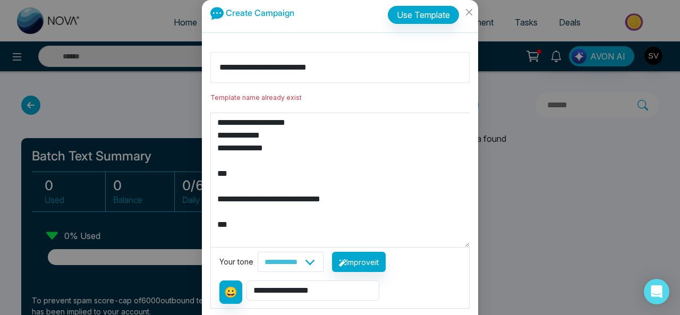
click at [346, 71] on input "**********" at bounding box center [340, 67] width 259 height 31
drag, startPoint x: 346, startPoint y: 71, endPoint x: 250, endPoint y: 65, distance: 96.4
click at [250, 65] on input "**********" at bounding box center [340, 67] width 259 height 31
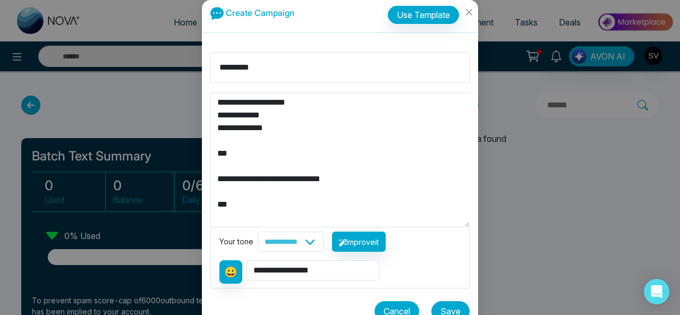
type input "*********"
click at [454, 307] on button "Save" at bounding box center [451, 311] width 38 height 20
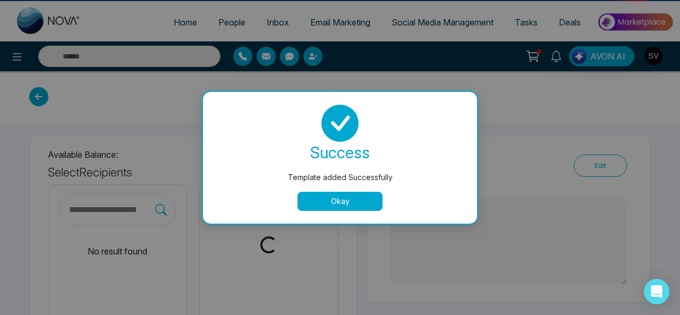
click at [355, 203] on button "Okay" at bounding box center [340, 201] width 85 height 19
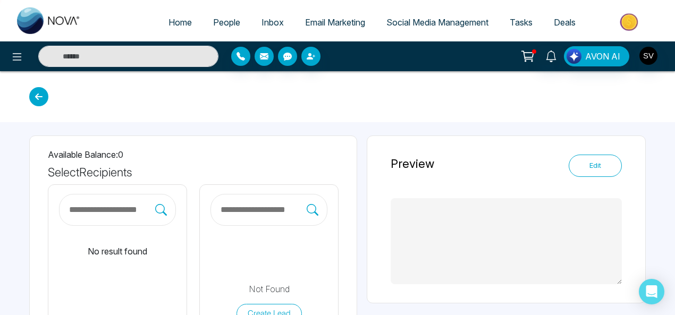
type textarea "**********"
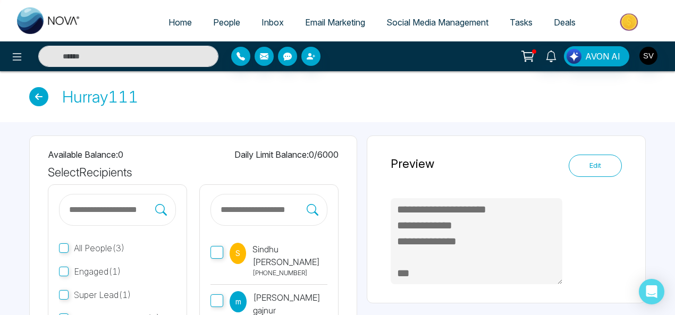
click at [38, 96] on icon at bounding box center [38, 96] width 19 height 19
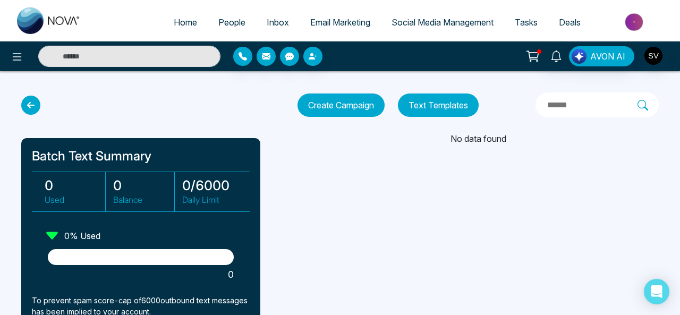
click at [440, 103] on button "Text Templates" at bounding box center [438, 105] width 81 height 23
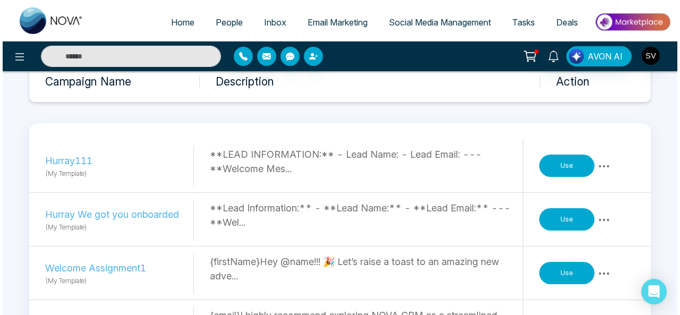
scroll to position [77, 0]
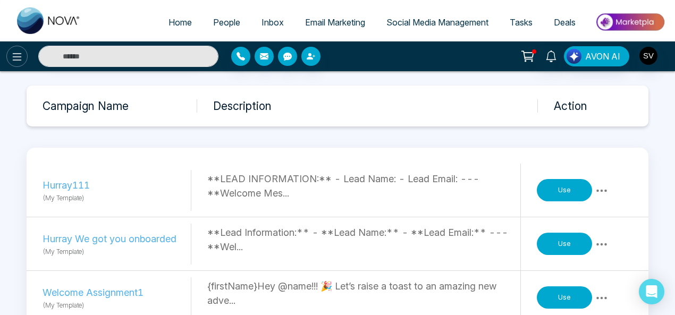
click at [18, 56] on icon at bounding box center [17, 57] width 13 height 13
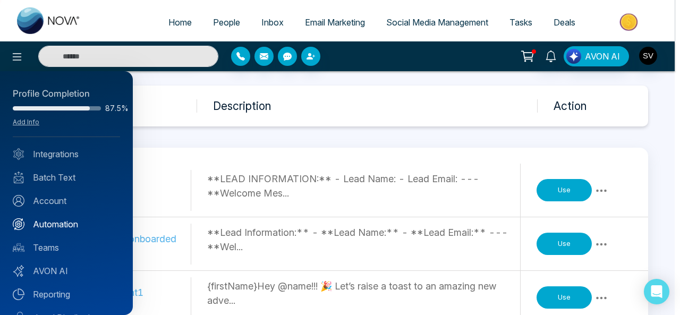
click at [51, 223] on link "Automation" at bounding box center [66, 224] width 107 height 13
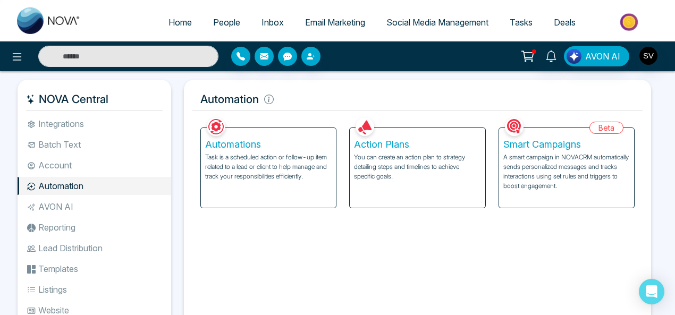
click at [381, 166] on p "You can create an action plan to strategy detailing steps and timelines to achi…" at bounding box center [417, 167] width 127 height 29
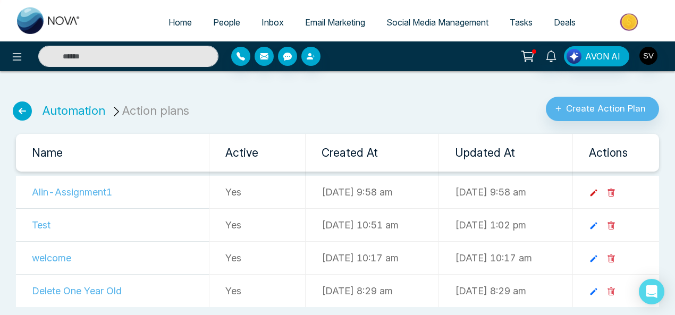
click at [599, 190] on icon at bounding box center [594, 193] width 10 height 10
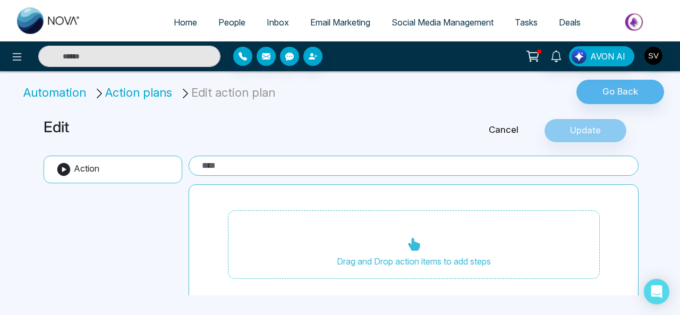
type input "**********"
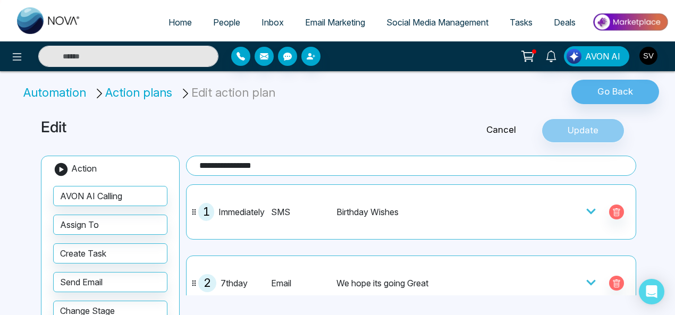
scroll to position [27, 0]
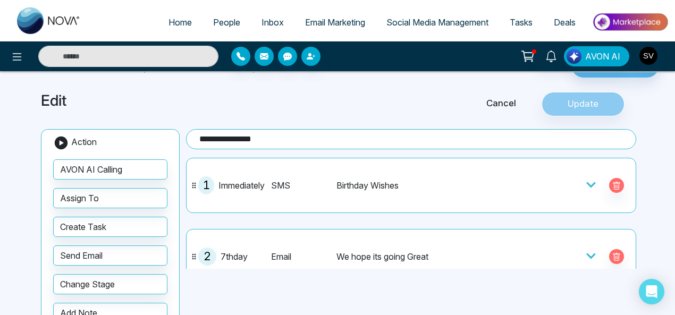
click at [587, 181] on icon at bounding box center [591, 185] width 11 height 11
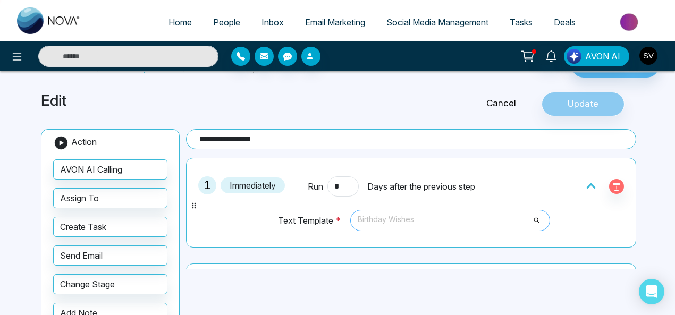
click at [415, 222] on span "Birthday Wishes" at bounding box center [451, 221] width 186 height 18
click at [612, 183] on icon "button" at bounding box center [616, 187] width 9 height 9
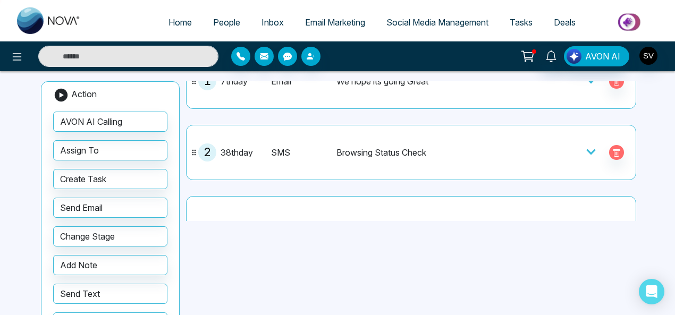
scroll to position [150, 0]
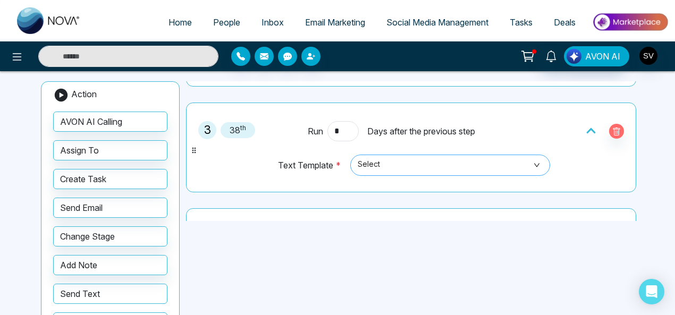
click at [377, 159] on span "Select" at bounding box center [451, 165] width 186 height 18
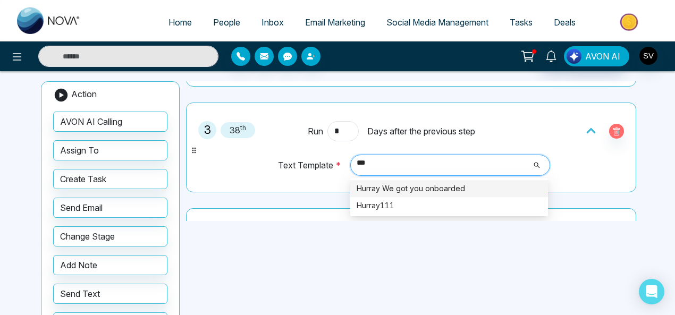
type input "****"
click at [390, 206] on div "Hurray111" at bounding box center [449, 206] width 185 height 12
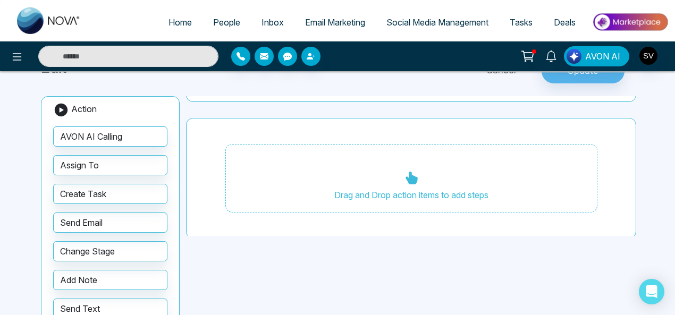
scroll to position [0, 0]
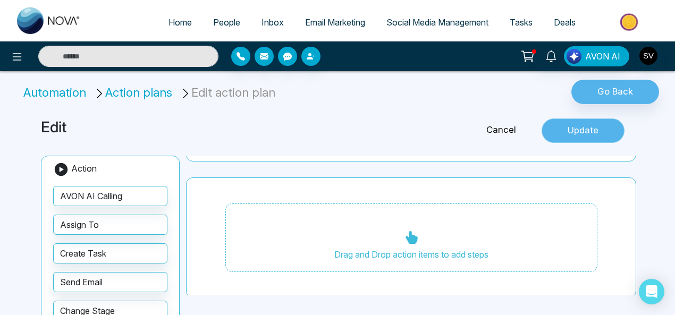
click at [586, 129] on button "Update" at bounding box center [583, 131] width 83 height 24
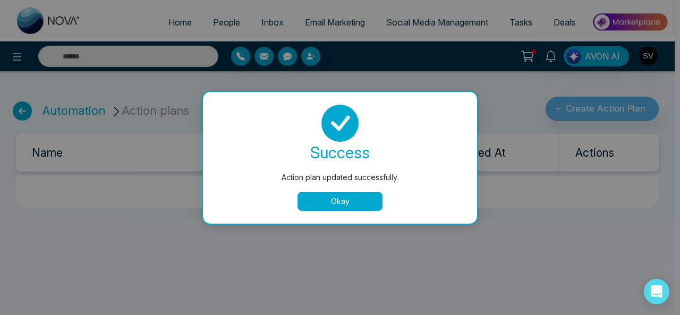
click at [369, 203] on button "Okay" at bounding box center [340, 201] width 85 height 19
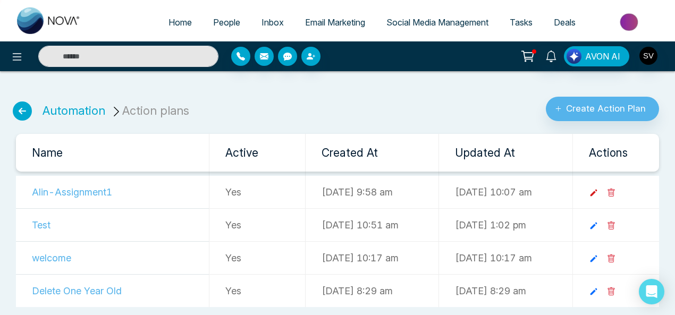
click at [599, 189] on icon at bounding box center [594, 193] width 10 height 10
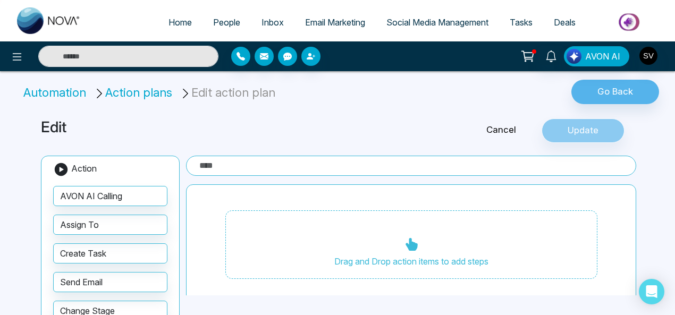
type input "**********"
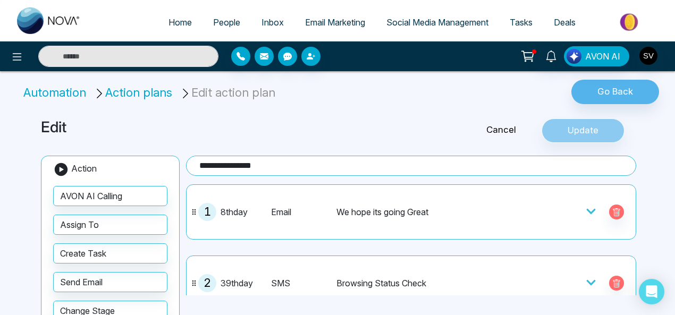
click at [586, 211] on icon at bounding box center [590, 211] width 9 height 5
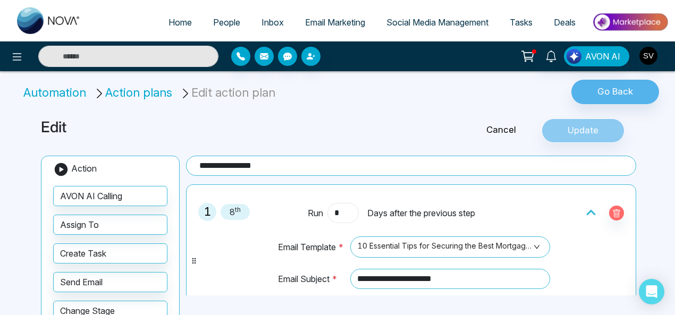
click at [338, 209] on input "*" at bounding box center [342, 213] width 31 height 20
click at [233, 207] on span "8 th" at bounding box center [235, 212] width 29 height 16
click at [338, 211] on input "*" at bounding box center [342, 213] width 31 height 20
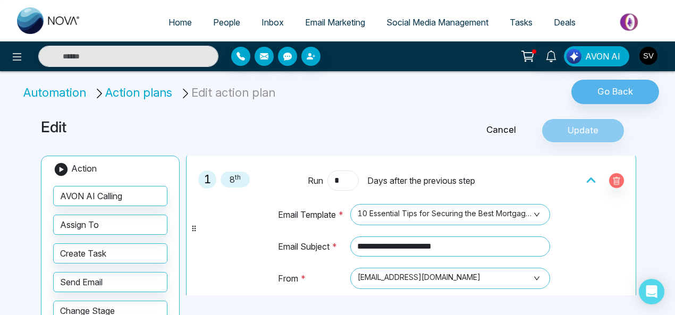
scroll to position [29, 0]
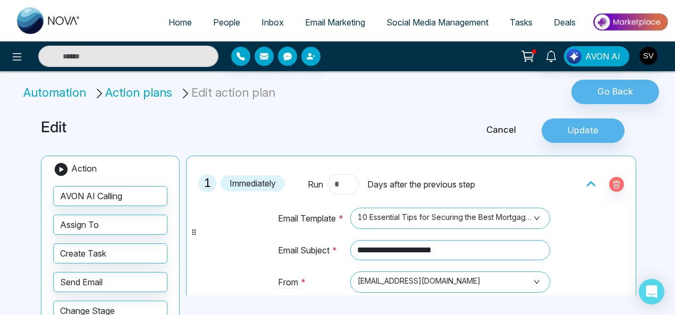
type input "*"
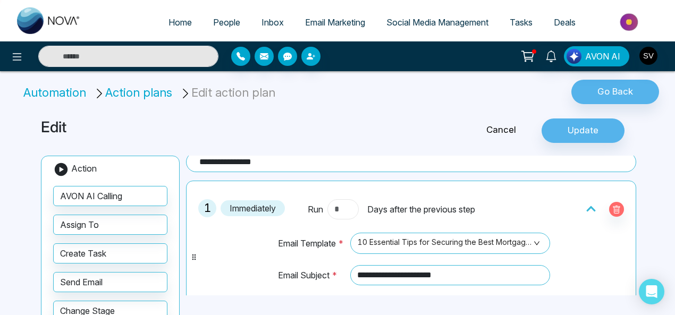
scroll to position [2, 0]
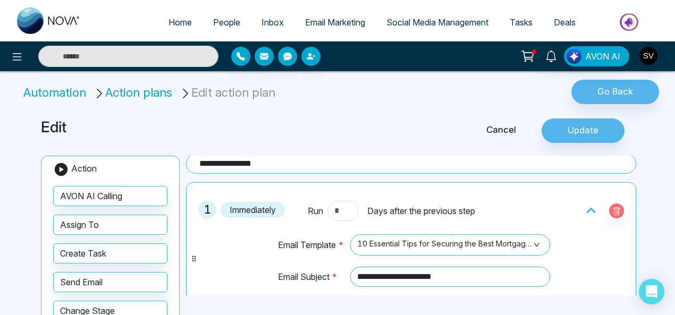
type input "*"
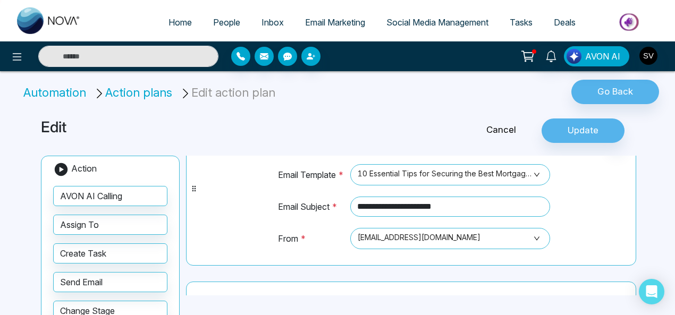
scroll to position [39, 0]
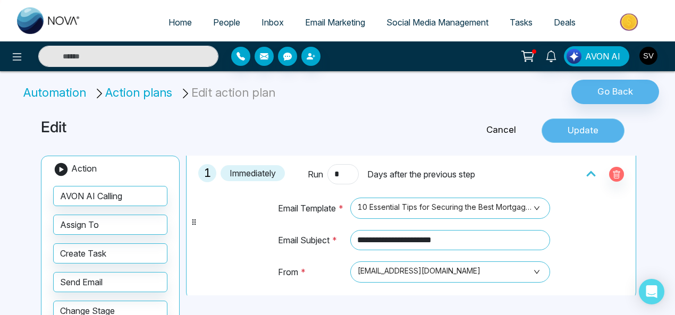
click at [586, 129] on button "Update" at bounding box center [583, 131] width 83 height 24
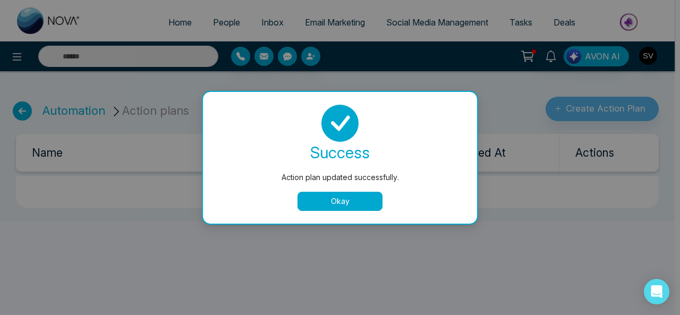
click at [333, 199] on button "Okay" at bounding box center [340, 201] width 85 height 19
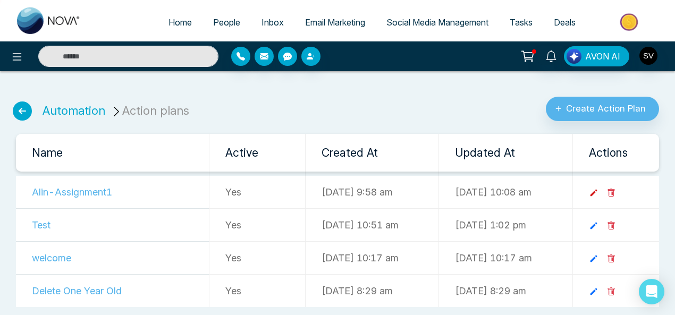
click at [599, 193] on icon at bounding box center [594, 193] width 10 height 10
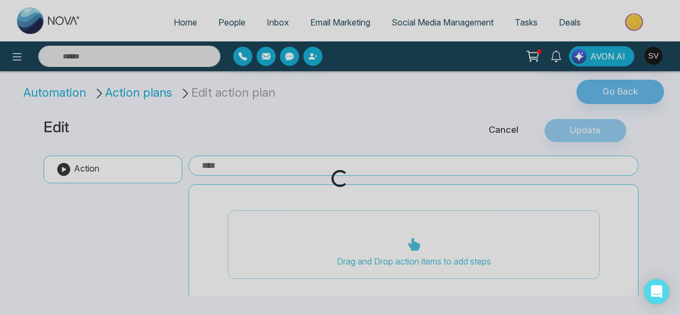
type input "**********"
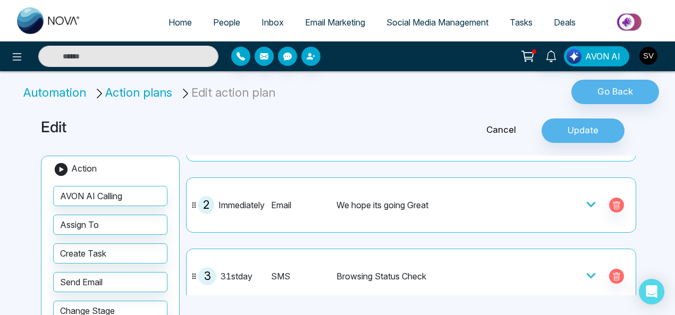
scroll to position [69, 0]
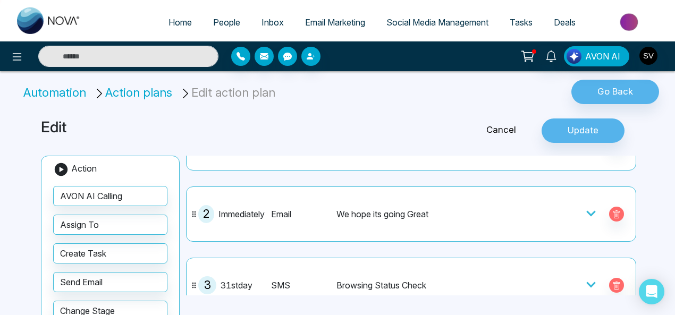
click at [589, 211] on icon at bounding box center [590, 213] width 9 height 5
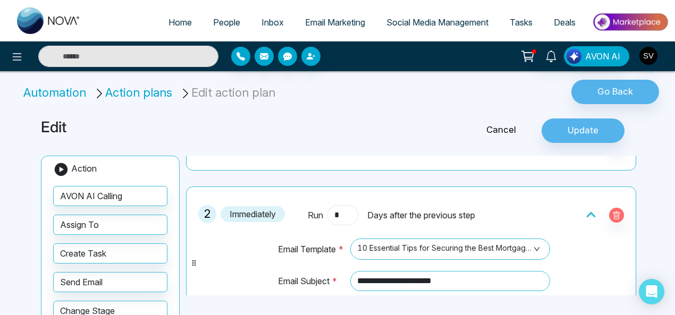
click at [347, 212] on input "*" at bounding box center [342, 215] width 31 height 20
type input "*"
click at [594, 128] on button "Update" at bounding box center [583, 131] width 83 height 24
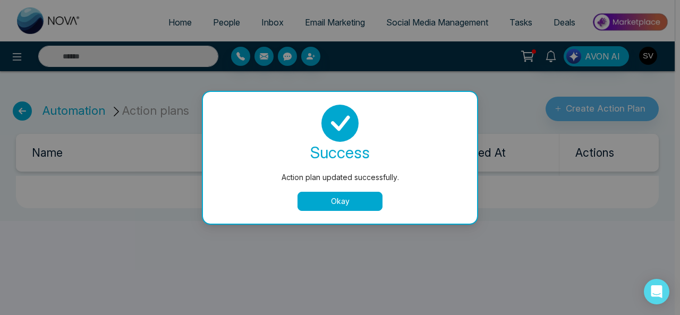
click at [337, 201] on button "Okay" at bounding box center [340, 201] width 85 height 19
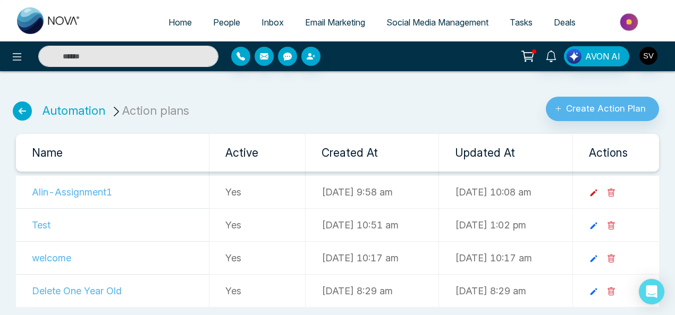
drag, startPoint x: 609, startPoint y: 190, endPoint x: 627, endPoint y: 163, distance: 32.6
click at [599, 190] on icon at bounding box center [594, 193] width 10 height 10
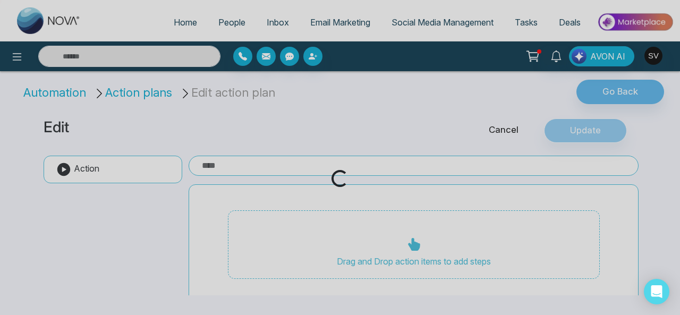
type input "**********"
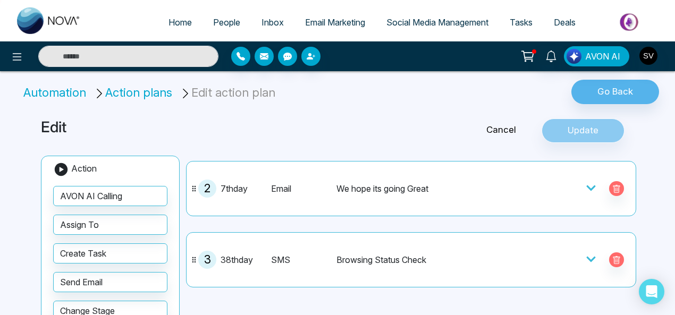
scroll to position [98, 0]
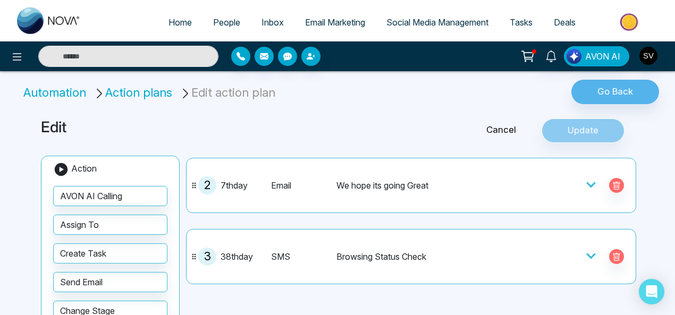
click at [586, 254] on icon at bounding box center [591, 256] width 11 height 11
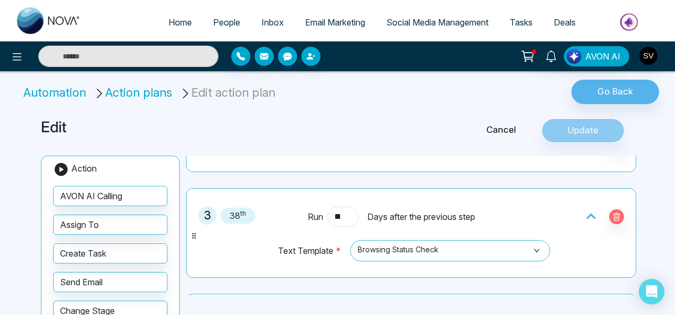
scroll to position [146, 0]
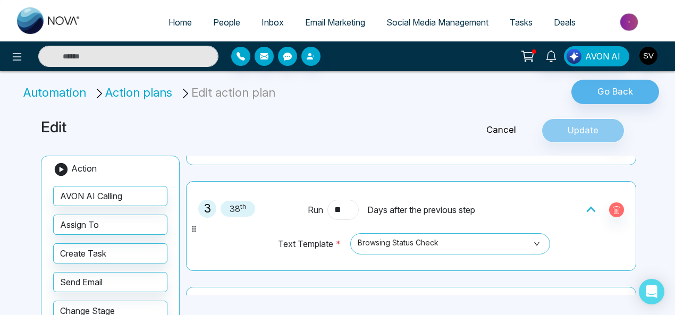
click at [349, 207] on input "**" at bounding box center [342, 210] width 31 height 20
type input "*"
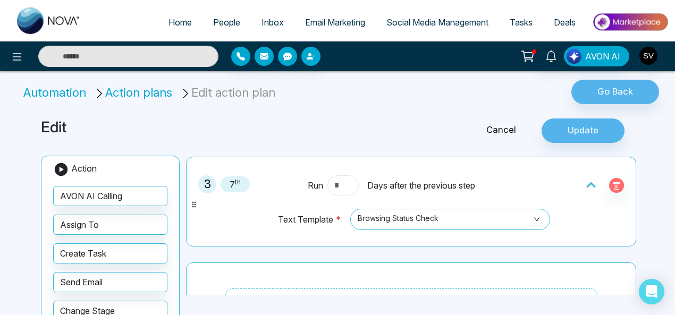
scroll to position [171, 0]
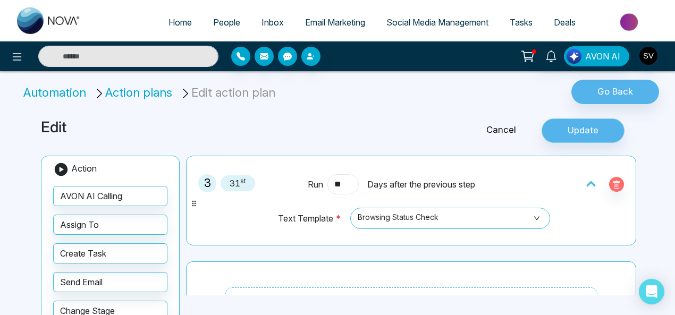
type input "**"
click at [601, 129] on button "Update" at bounding box center [583, 131] width 83 height 24
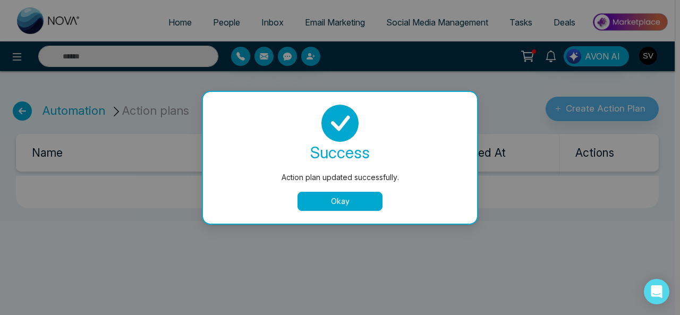
click at [347, 198] on button "Okay" at bounding box center [340, 201] width 85 height 19
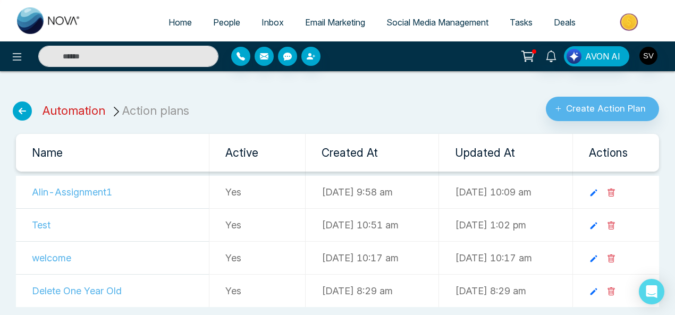
click at [55, 111] on link "Automation" at bounding box center [74, 111] width 63 height 14
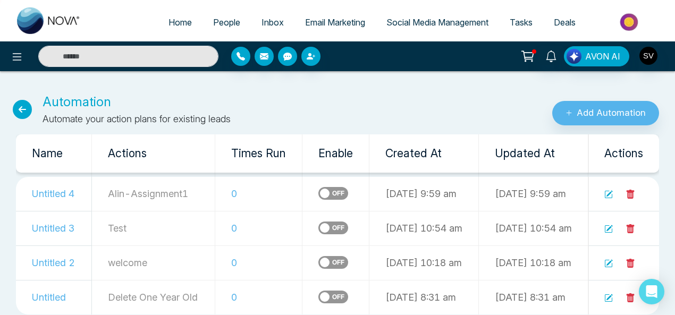
click at [609, 194] on icon at bounding box center [610, 194] width 6 height 6
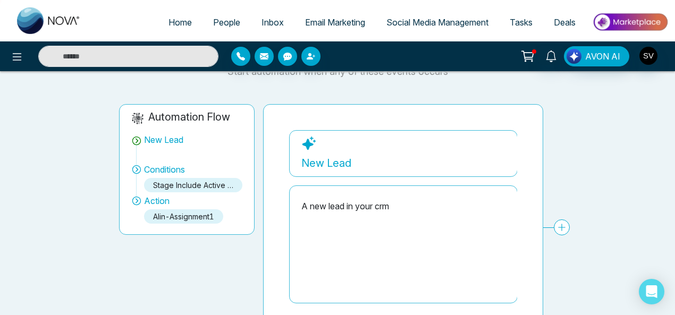
scroll to position [84, 0]
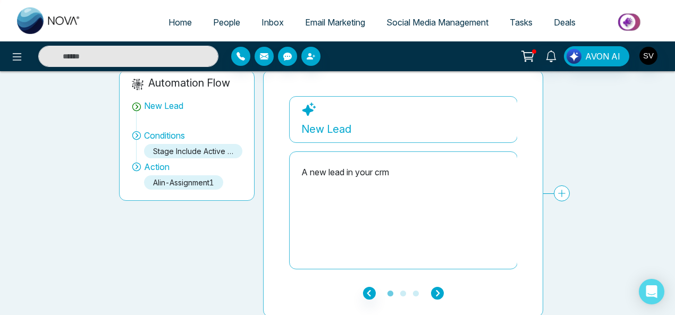
click at [438, 295] on icon "button" at bounding box center [437, 293] width 13 height 13
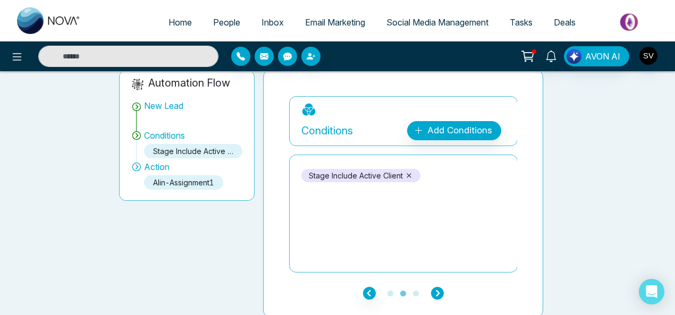
click at [438, 289] on icon "button" at bounding box center [437, 293] width 13 height 13
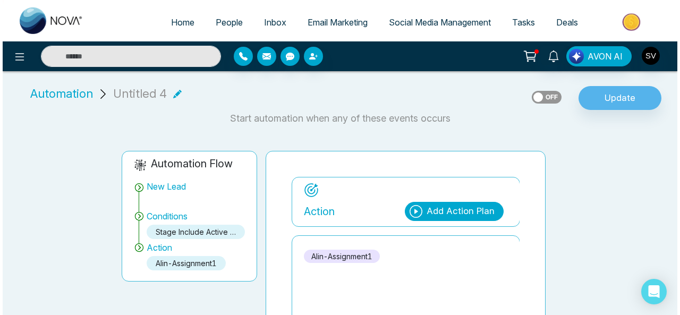
scroll to position [1, 0]
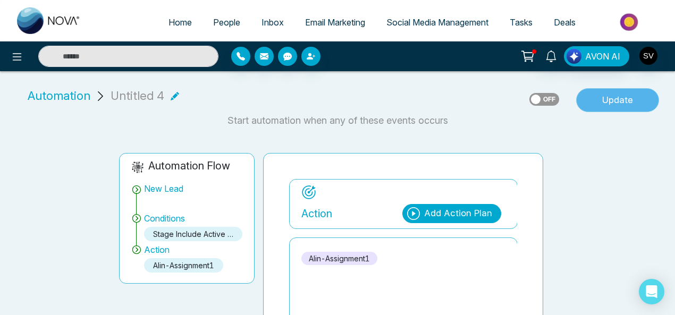
click at [613, 98] on button "Update" at bounding box center [617, 100] width 83 height 24
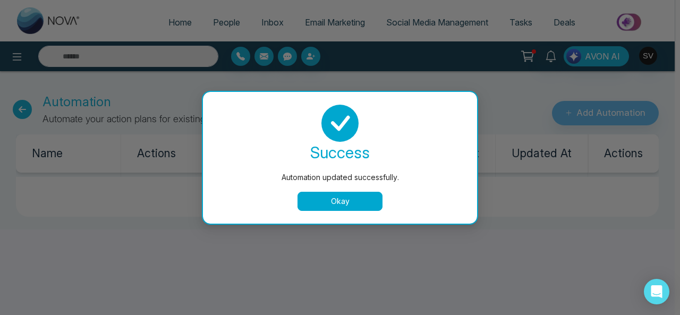
click at [340, 198] on button "Okay" at bounding box center [340, 201] width 85 height 19
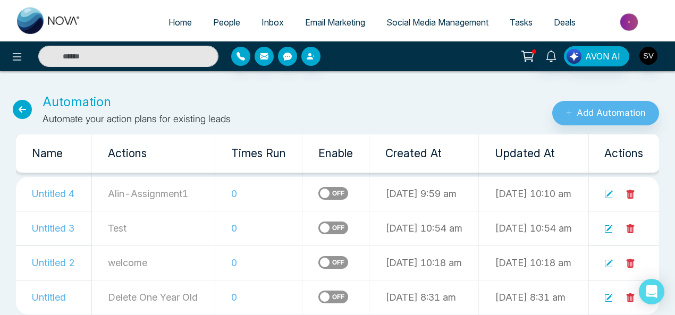
click at [560, 20] on span "Deals" at bounding box center [565, 22] width 22 height 11
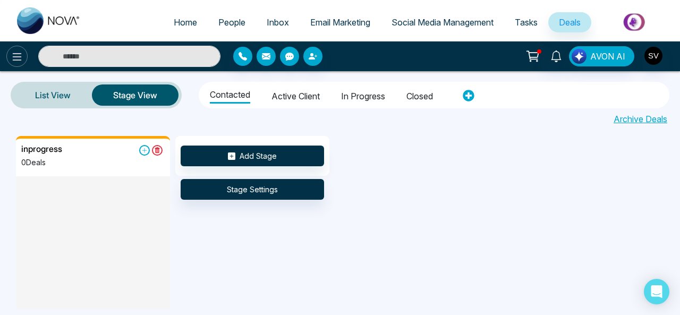
click at [16, 56] on icon at bounding box center [17, 57] width 13 height 13
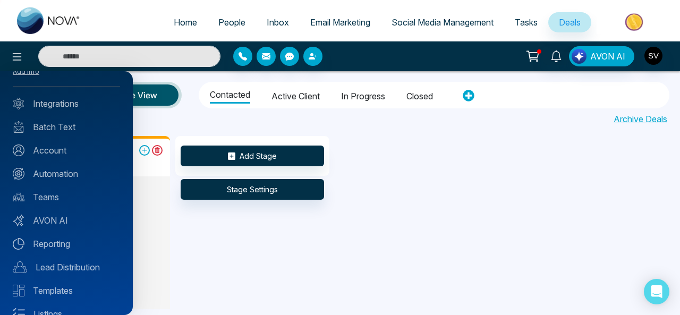
scroll to position [35, 0]
